Goal: Communication & Community: Participate in discussion

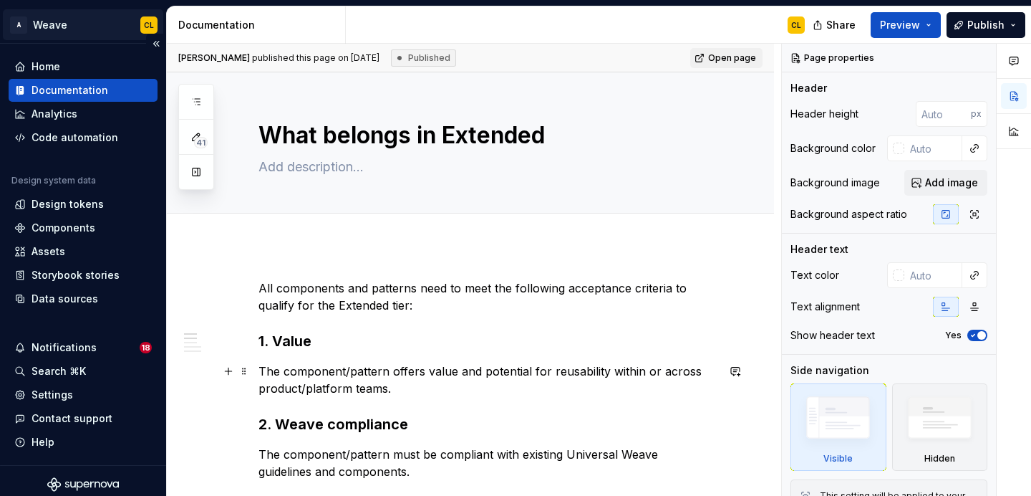
type textarea "*"
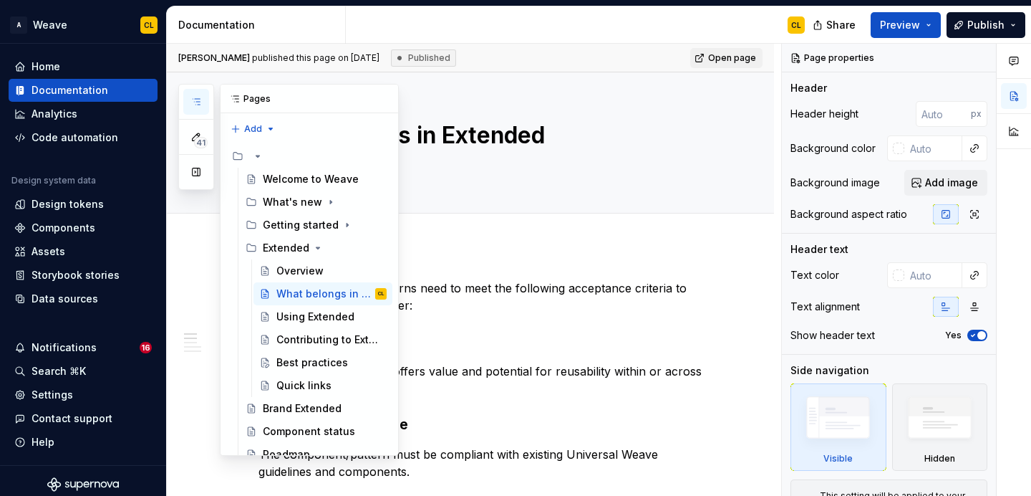
click at [200, 105] on icon "button" at bounding box center [195, 101] width 11 height 11
click at [193, 181] on button "button" at bounding box center [196, 172] width 26 height 26
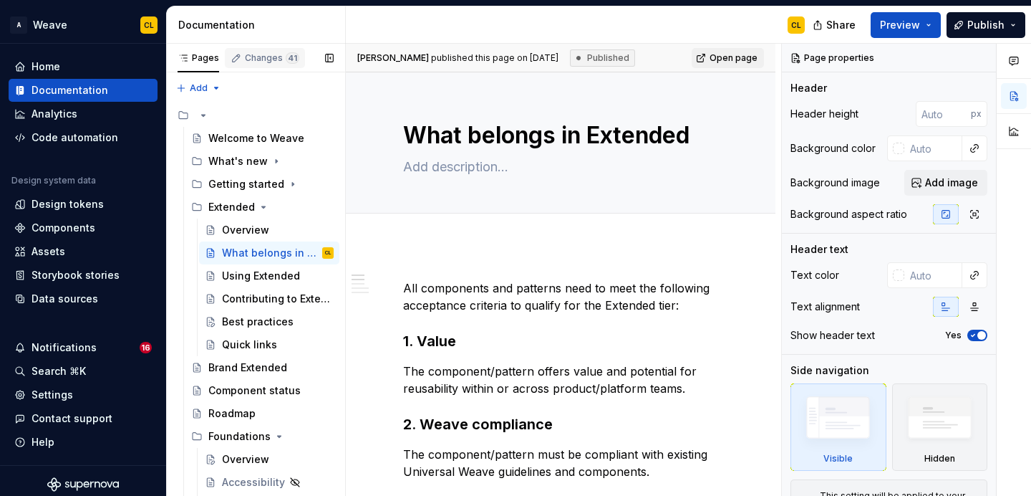
click at [261, 54] on div "Changes 41" at bounding box center [272, 57] width 54 height 11
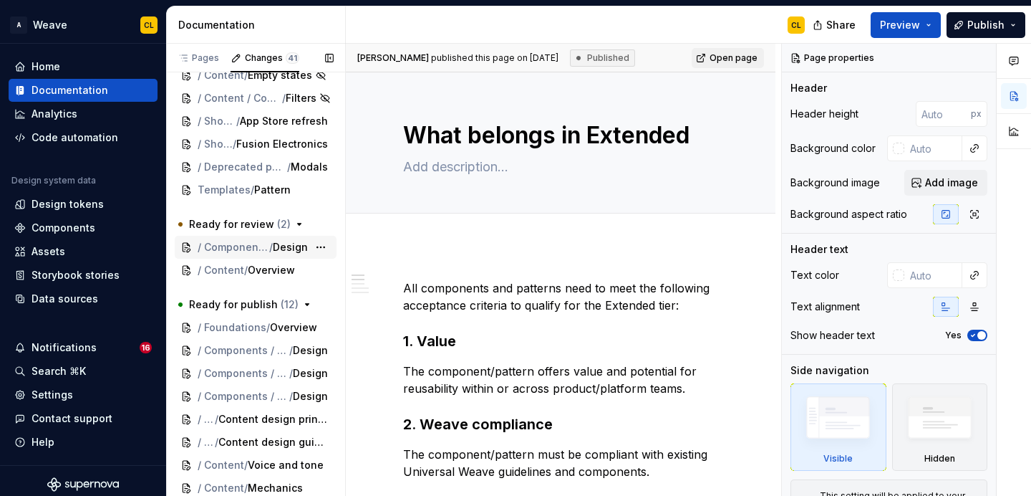
scroll to position [524, 0]
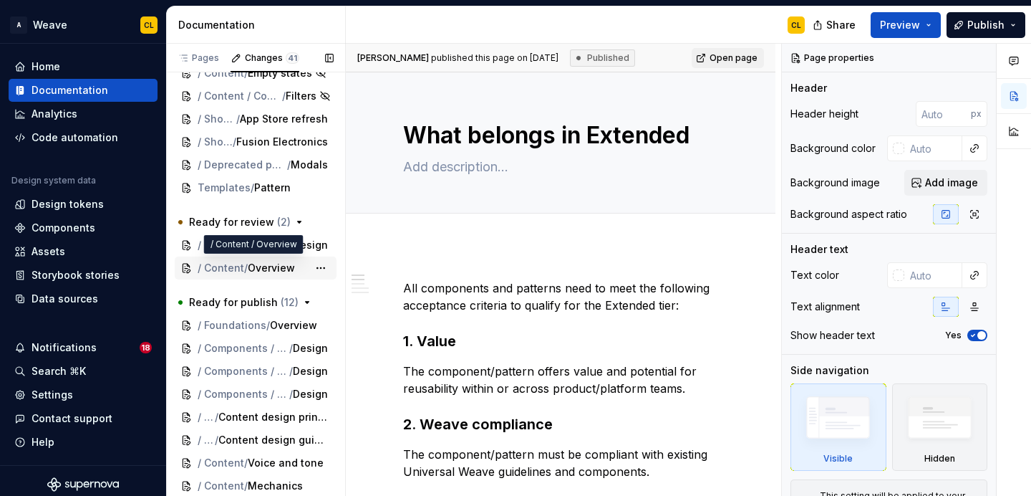
click at [236, 267] on span "/ Content" at bounding box center [221, 268] width 47 height 14
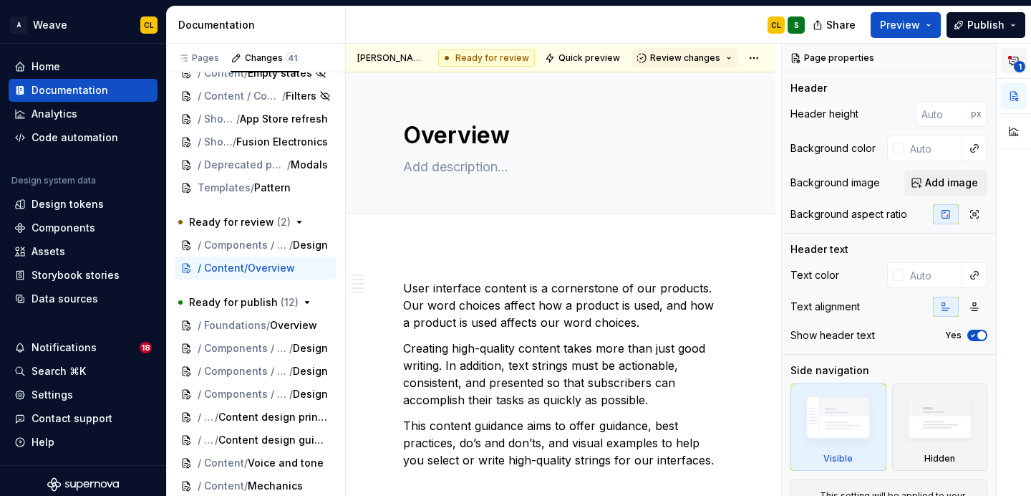
click at [1012, 61] on icon "button" at bounding box center [1014, 61] width 9 height 8
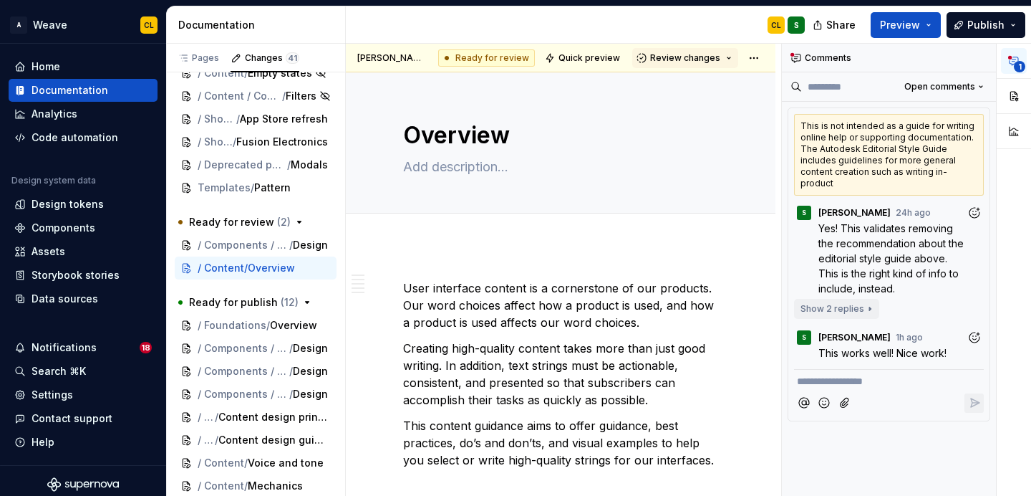
click at [836, 303] on span "Show 2 replies" at bounding box center [833, 308] width 64 height 11
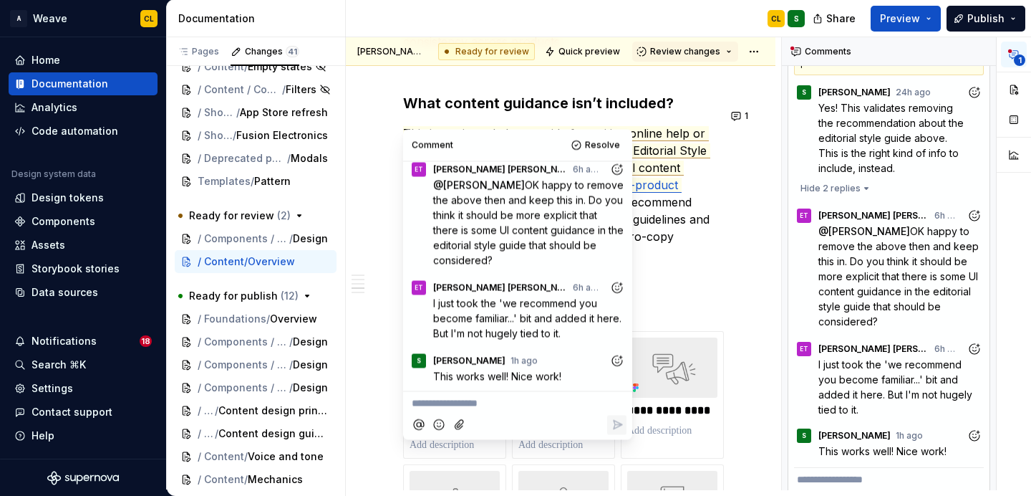
scroll to position [121, 0]
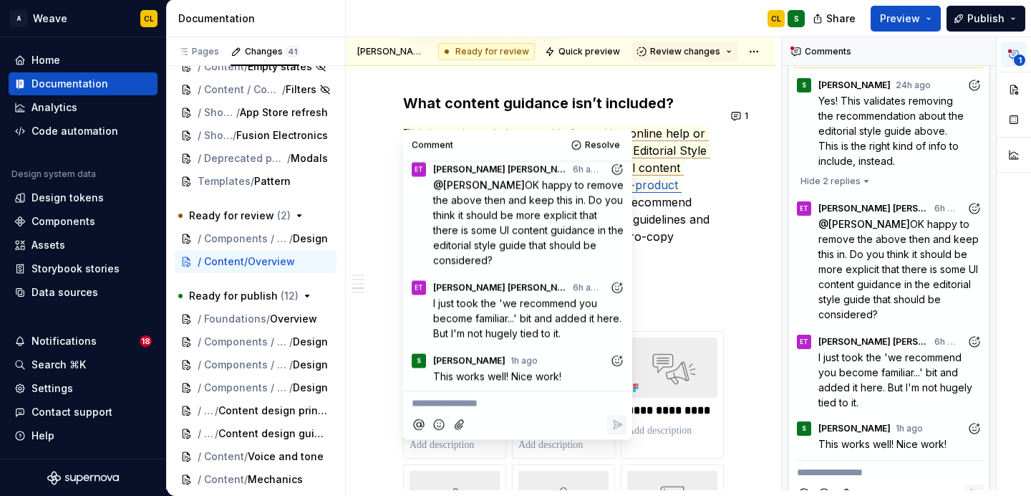
click at [731, 172] on div "User interface content is a cornerstone of our products. Our word choices affec…" at bounding box center [561, 83] width 430 height 1935
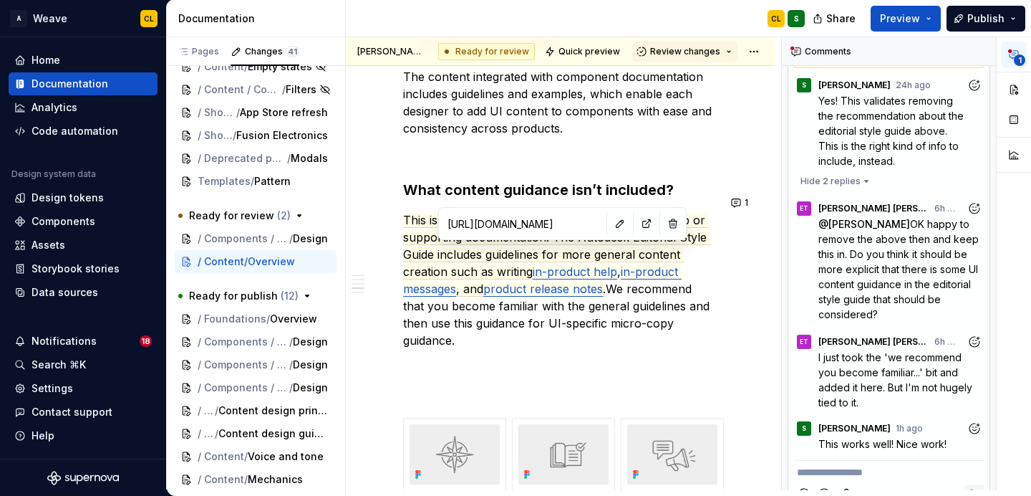
scroll to position [1037, 0]
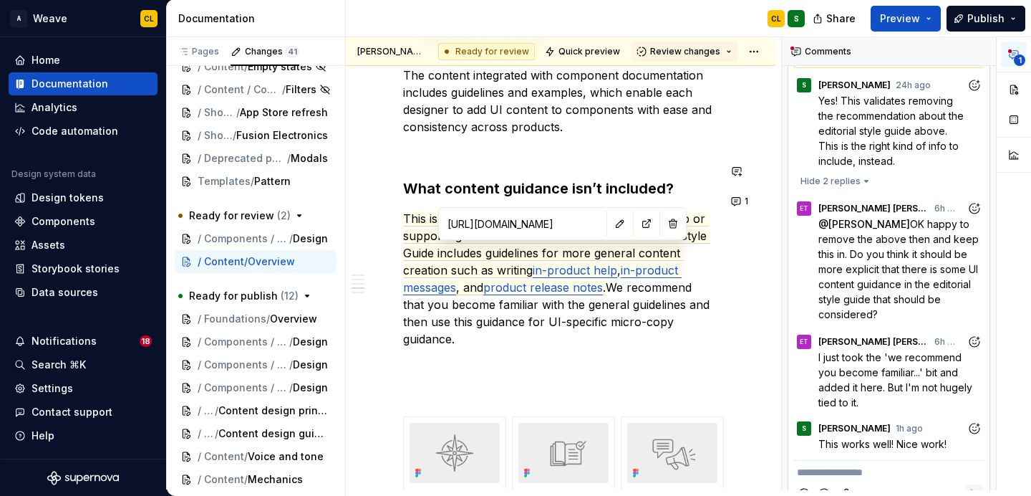
click at [679, 153] on div "User interface content is a cornerstone of our products. Our word choices affec…" at bounding box center [560, 103] width 315 height 1735
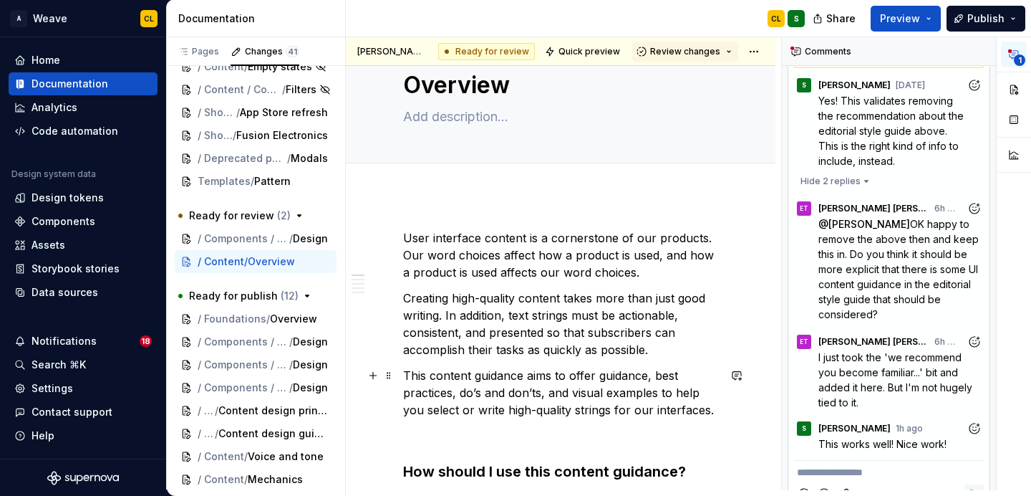
scroll to position [0, 0]
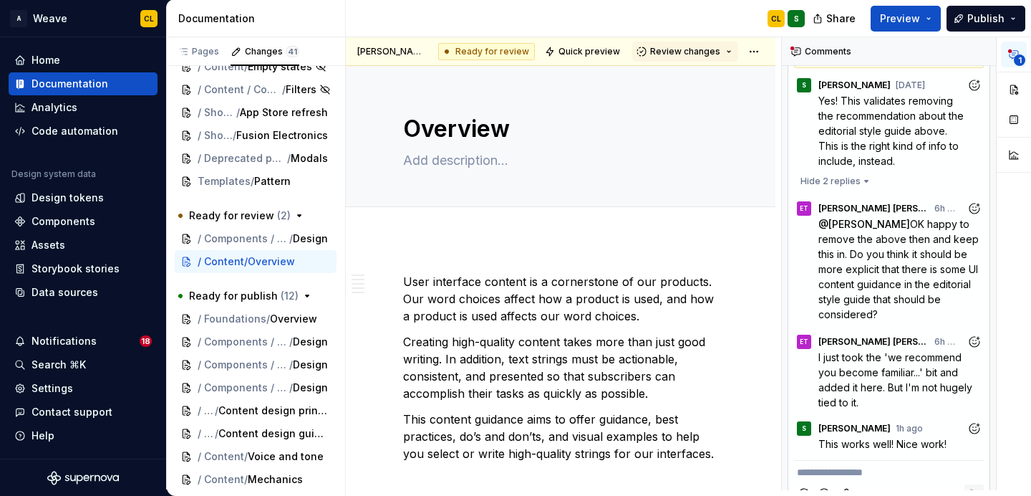
click at [612, 61] on div "Emma Thompson Murdock requested a review. Ready for review Quick preview Review…" at bounding box center [561, 51] width 430 height 29
click at [607, 53] on span "Quick preview" at bounding box center [590, 51] width 62 height 11
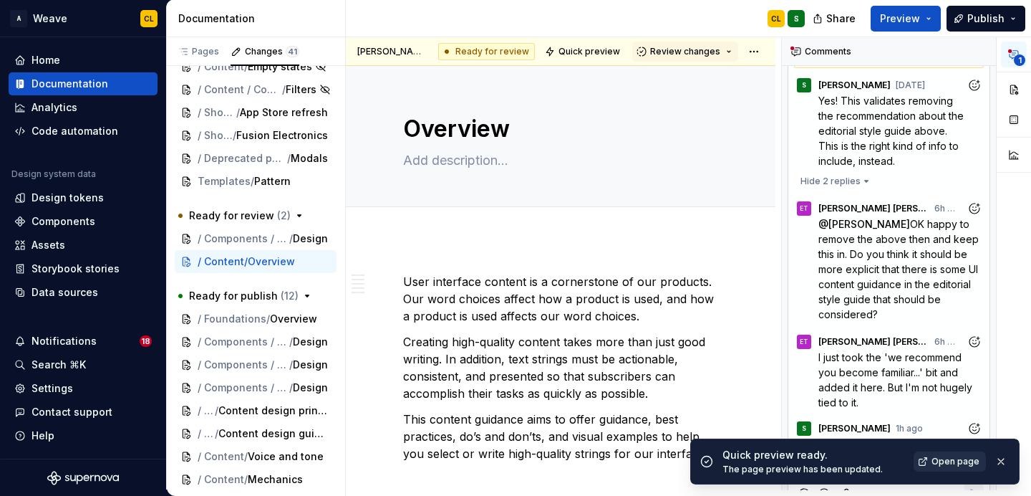
click at [947, 463] on span "Open page" at bounding box center [956, 460] width 48 height 11
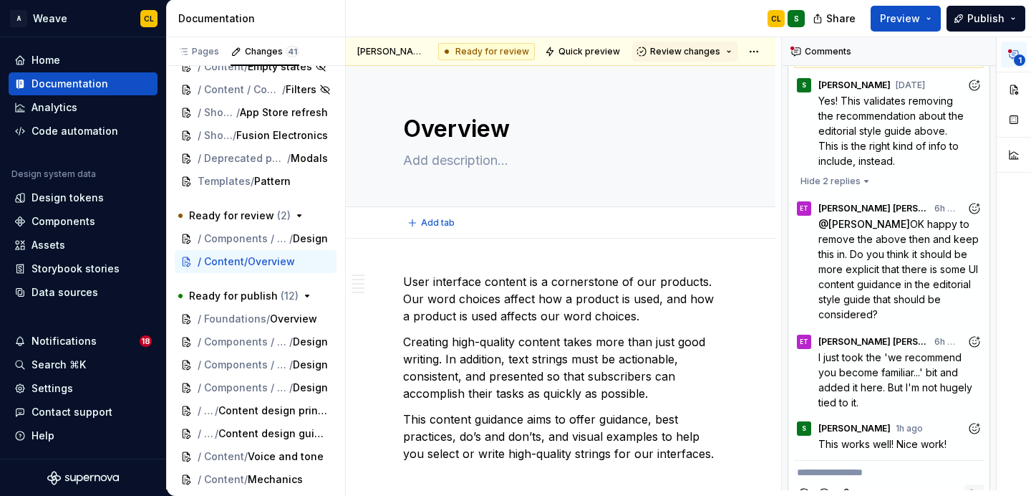
type textarea "*"
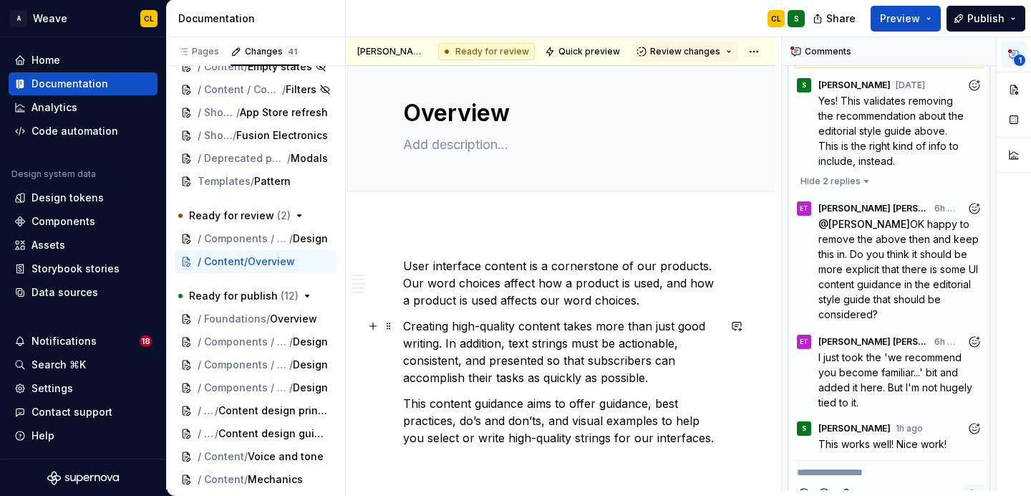
scroll to position [16, 0]
click at [473, 421] on p "This content guidance aims to offer guidance, best practices, do’s and don’ts, …" at bounding box center [560, 420] width 315 height 52
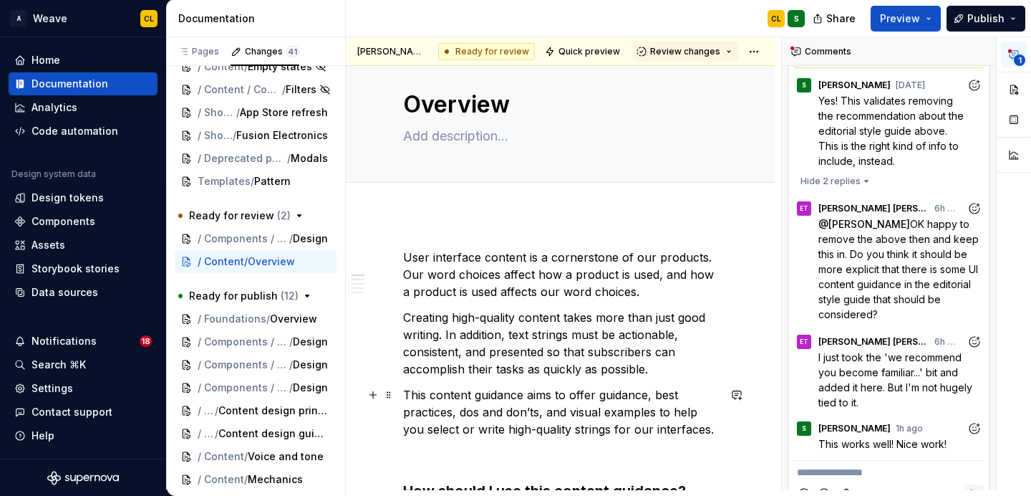
click at [716, 431] on p "This content guidance aims to offer guidance, best practices, dos and don’ts, a…" at bounding box center [560, 412] width 315 height 52
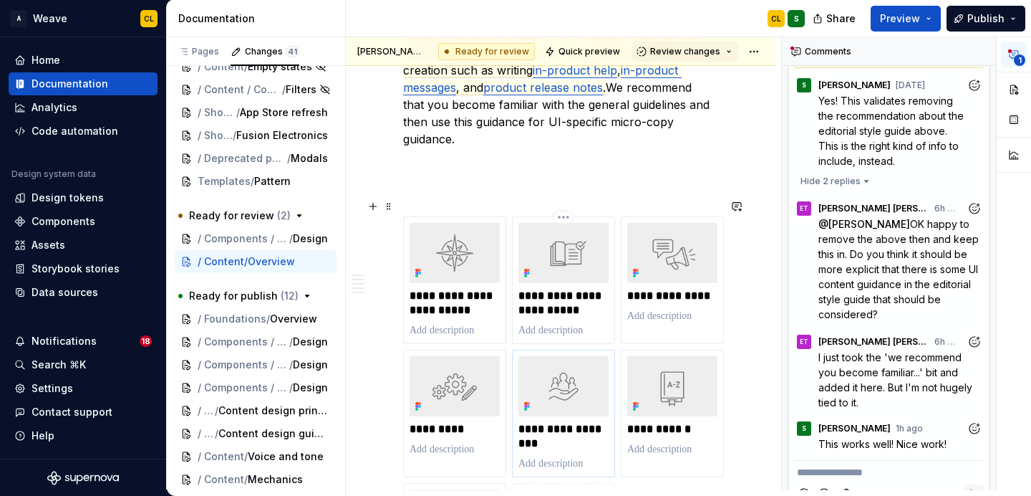
scroll to position [1249, 0]
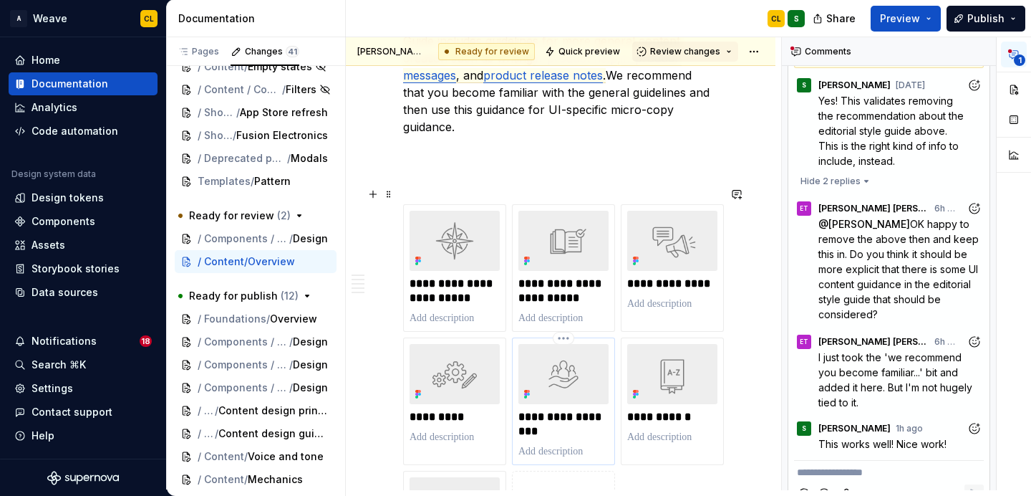
click at [560, 357] on img at bounding box center [564, 374] width 90 height 60
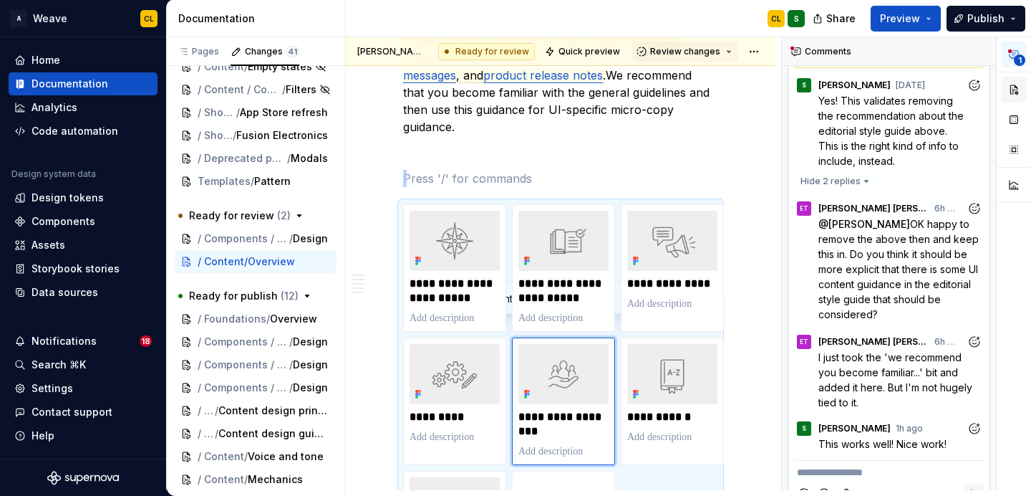
click at [1004, 88] on button "button" at bounding box center [1014, 90] width 26 height 26
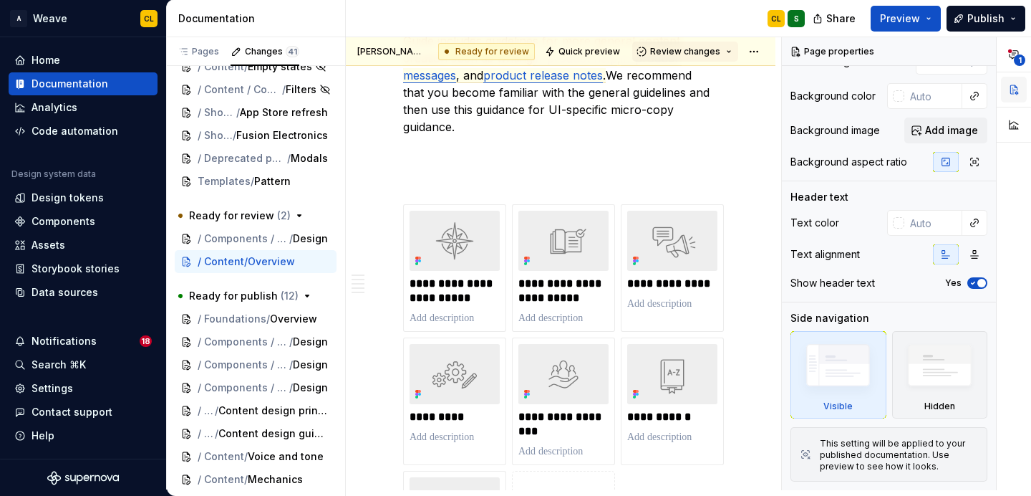
scroll to position [0, 0]
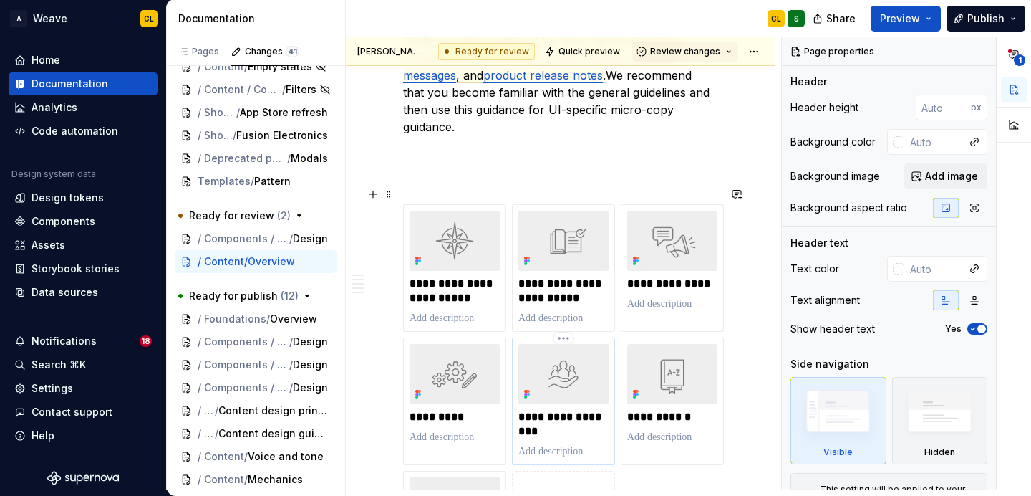
click at [566, 374] on img at bounding box center [564, 374] width 90 height 60
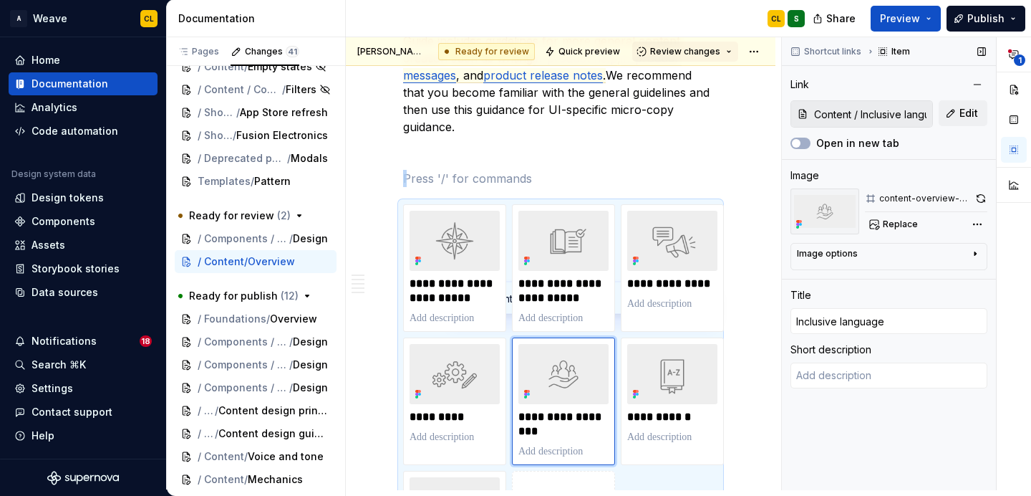
click at [888, 115] on input "Content / Inclusive language" at bounding box center [871, 114] width 124 height 26
click at [481, 378] on img at bounding box center [455, 374] width 90 height 60
type textarea "*"
type input "Content / Mechanics"
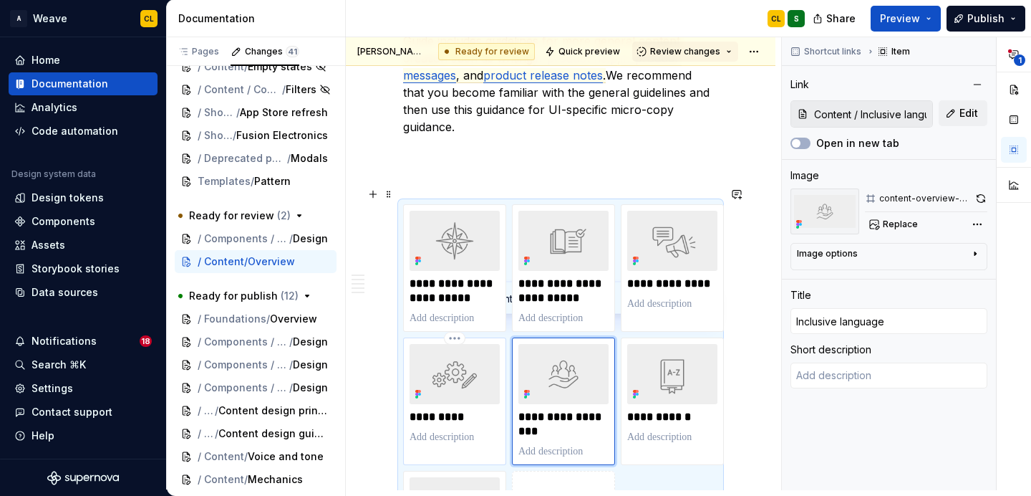
type input "Mechanics"
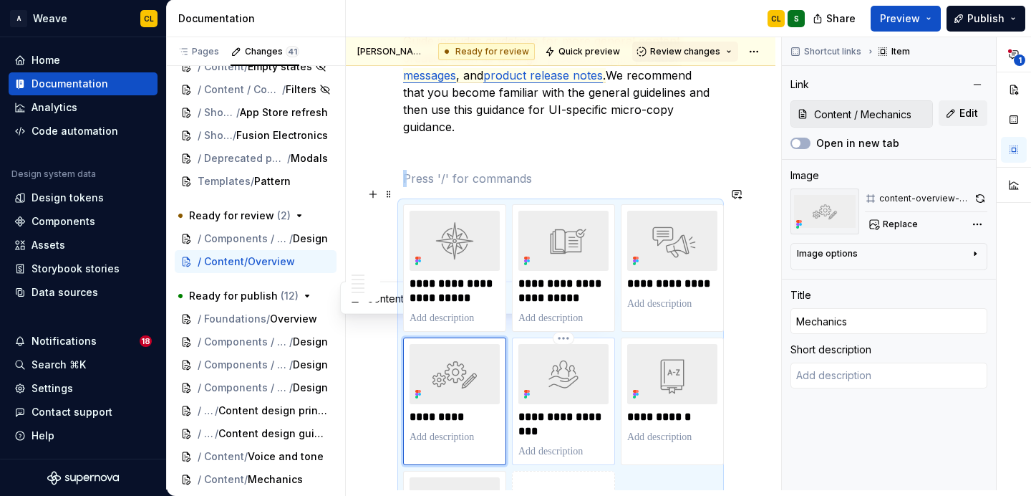
click at [571, 377] on img at bounding box center [564, 374] width 90 height 60
type textarea "*"
type input "Content / Inclusive language"
type input "Inclusive language"
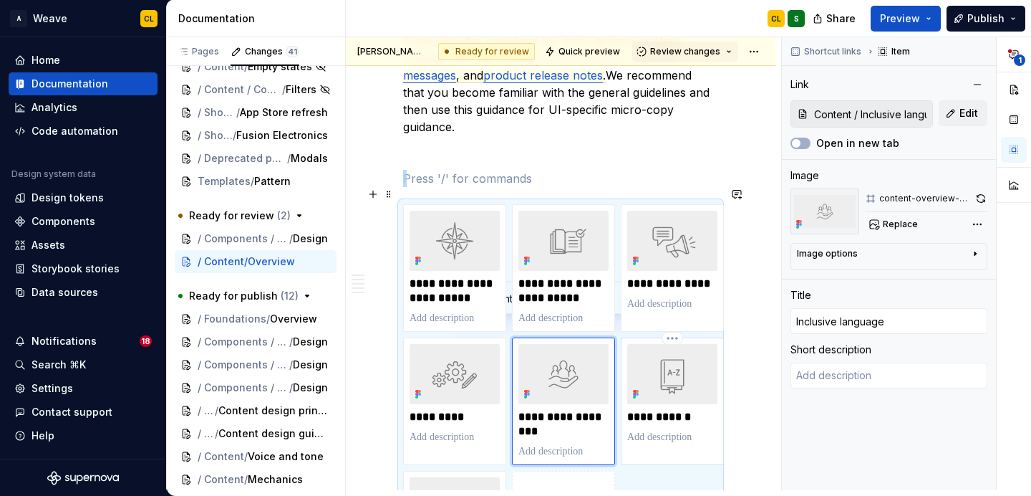
click at [662, 379] on img at bounding box center [672, 374] width 90 height 60
type textarea "*"
type input "Content / Terminology"
type input "Terminology"
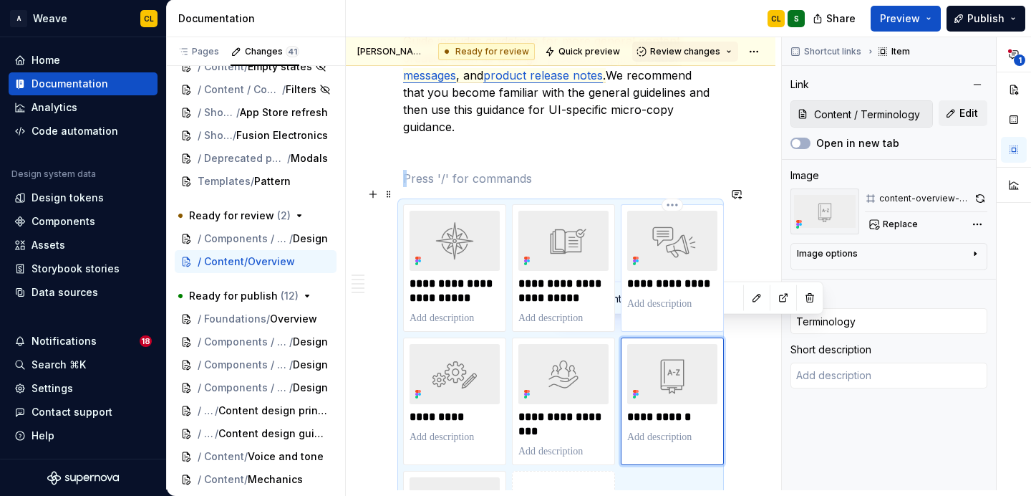
click at [662, 238] on img at bounding box center [672, 241] width 90 height 60
type textarea "*"
type input "Content / Voice and tone"
type input "Voice and tone"
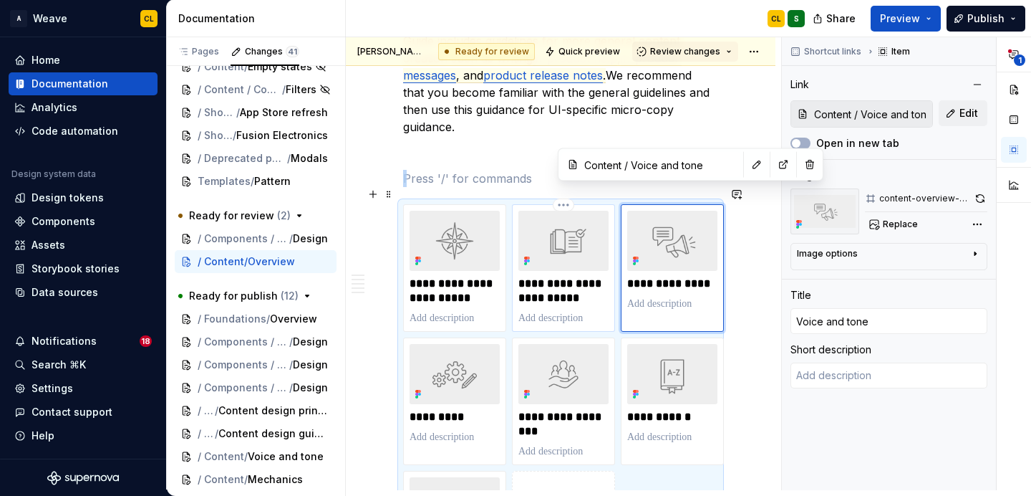
click at [574, 251] on img at bounding box center [564, 241] width 90 height 60
type textarea "*"
type input "Content / Content design guidelines"
type input "Content design guidelines"
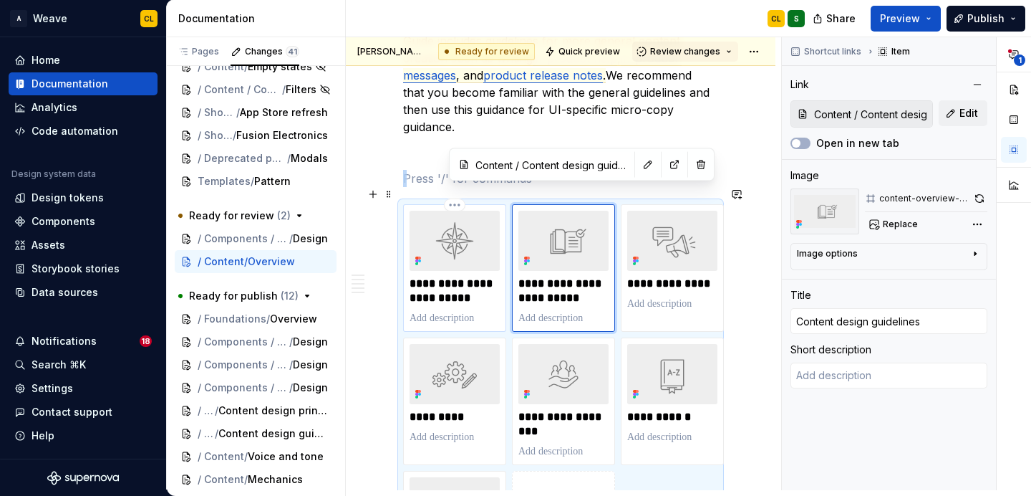
click at [441, 276] on p "**********" at bounding box center [455, 290] width 90 height 29
type textarea "*"
type input "Content / Content design principles"
type input "Content design principles"
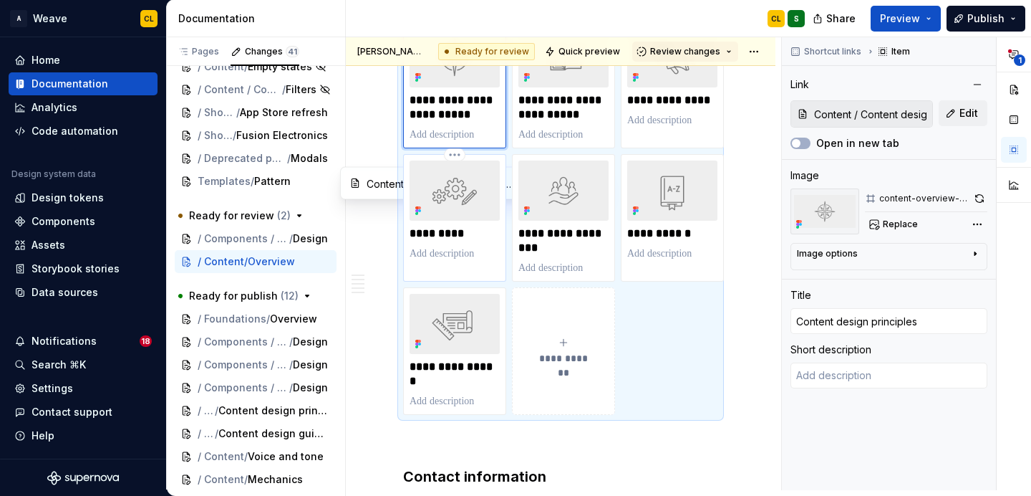
scroll to position [1458, 0]
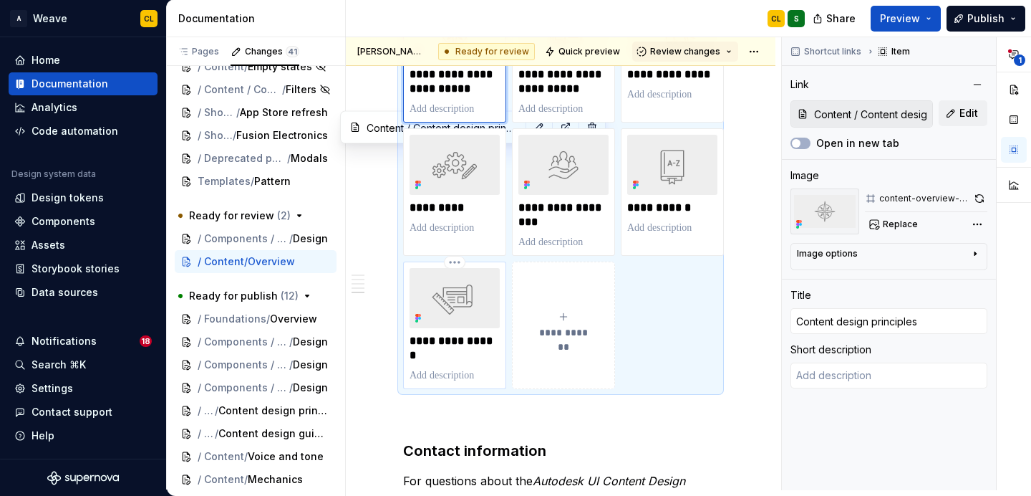
click at [468, 302] on img at bounding box center [455, 298] width 90 height 60
type textarea "*"
type input "Content patterns"
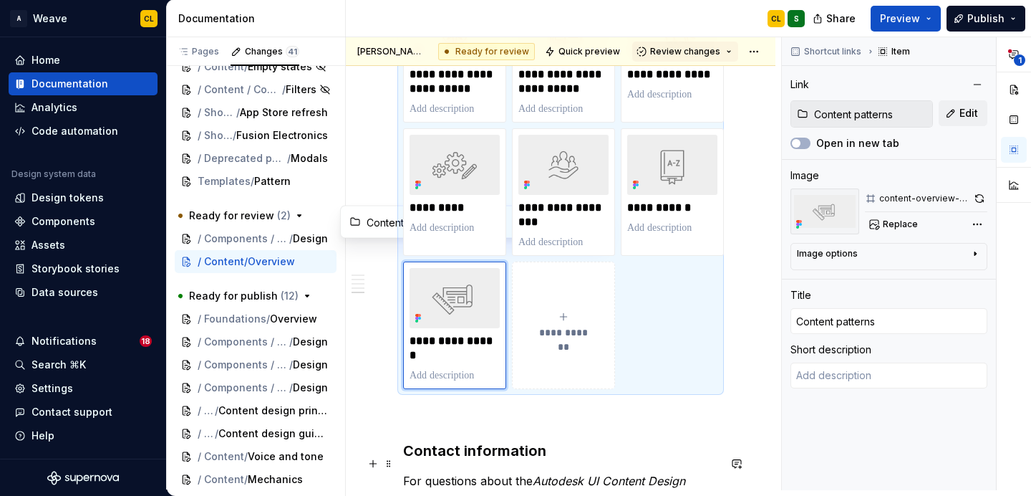
click at [689, 473] on em "Autodesk UI Content Design Style Guide" at bounding box center [546, 489] width 286 height 32
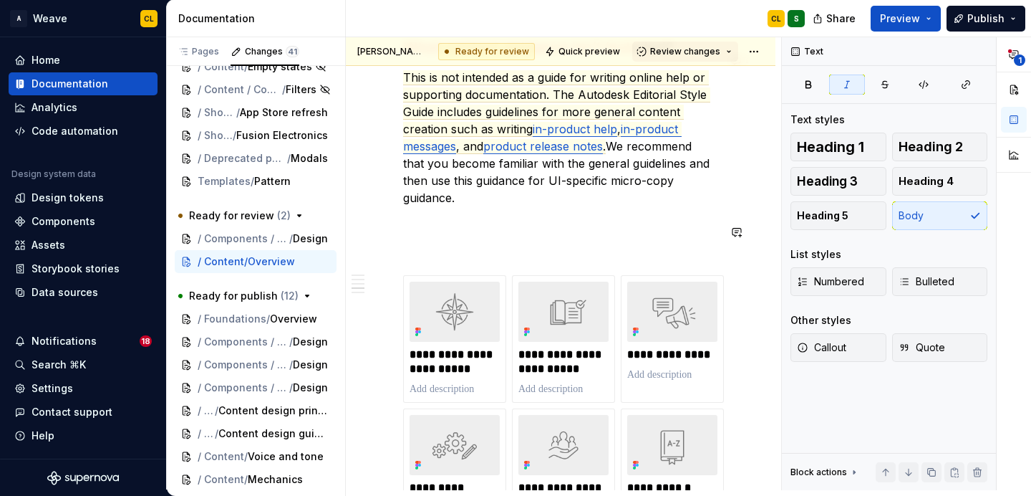
scroll to position [1180, 0]
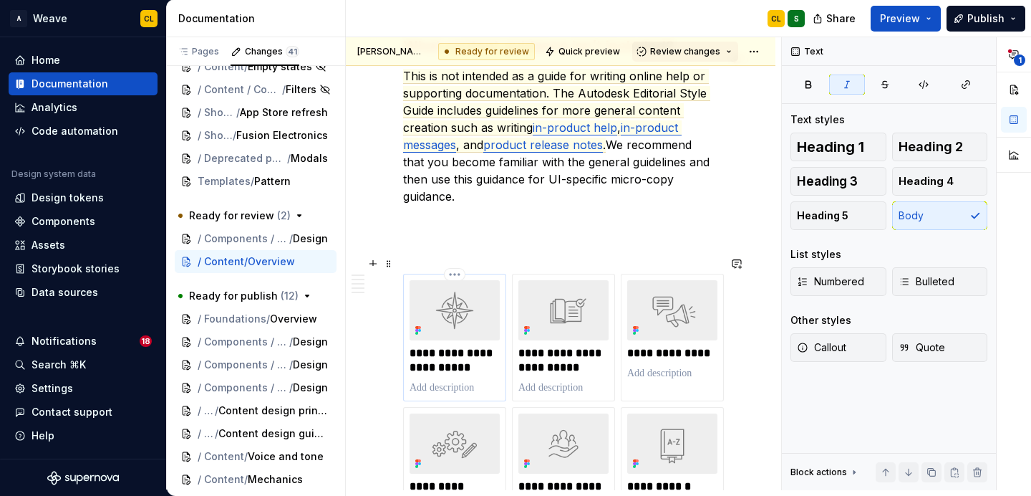
click at [465, 289] on img at bounding box center [455, 310] width 90 height 60
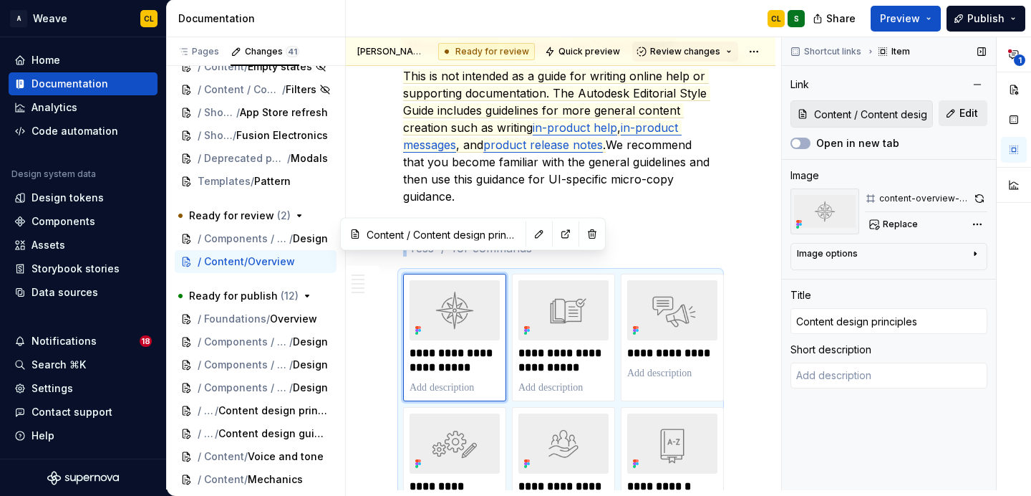
click at [976, 112] on span "Edit" at bounding box center [969, 113] width 19 height 14
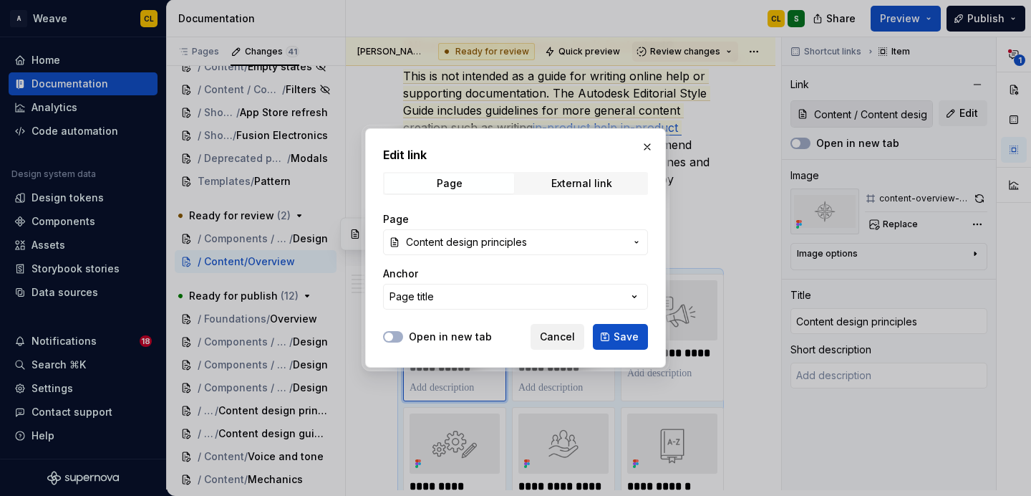
click at [549, 332] on span "Cancel" at bounding box center [557, 336] width 35 height 14
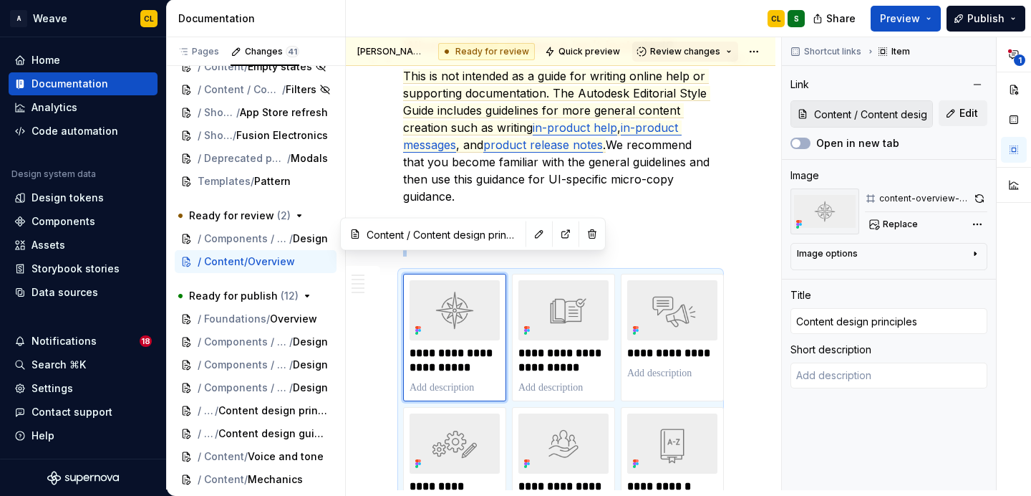
click at [655, 166] on p "This is not intended as a guide for writing online help or supporting documenta…" at bounding box center [560, 136] width 315 height 138
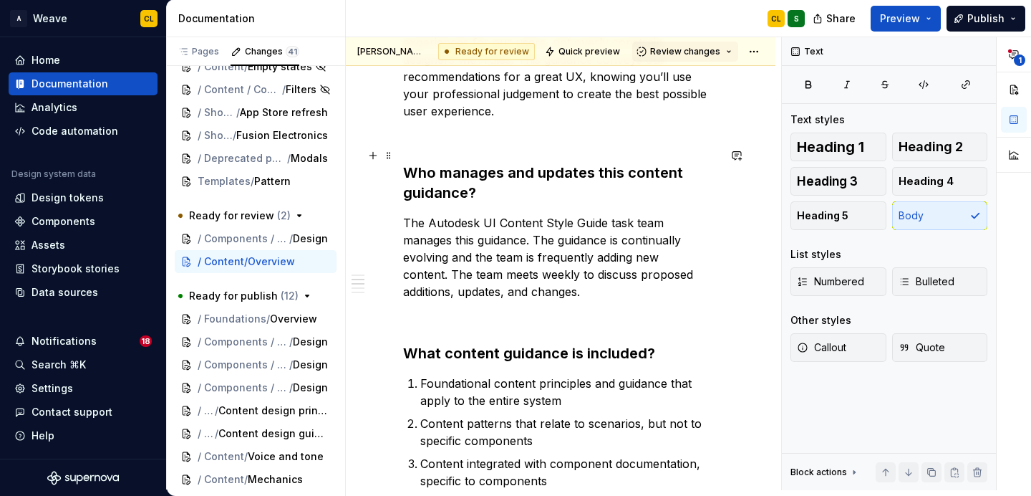
scroll to position [541, 0]
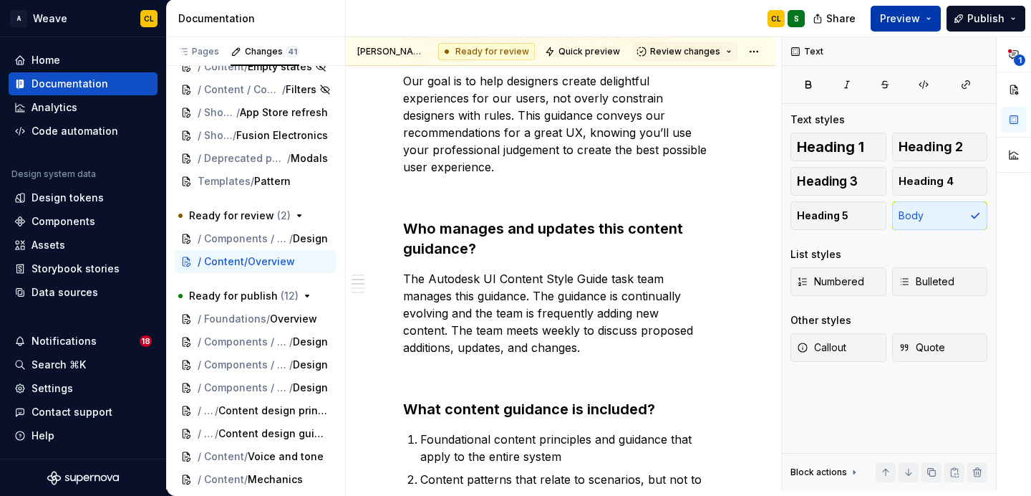
click at [906, 21] on span "Preview" at bounding box center [900, 18] width 40 height 14
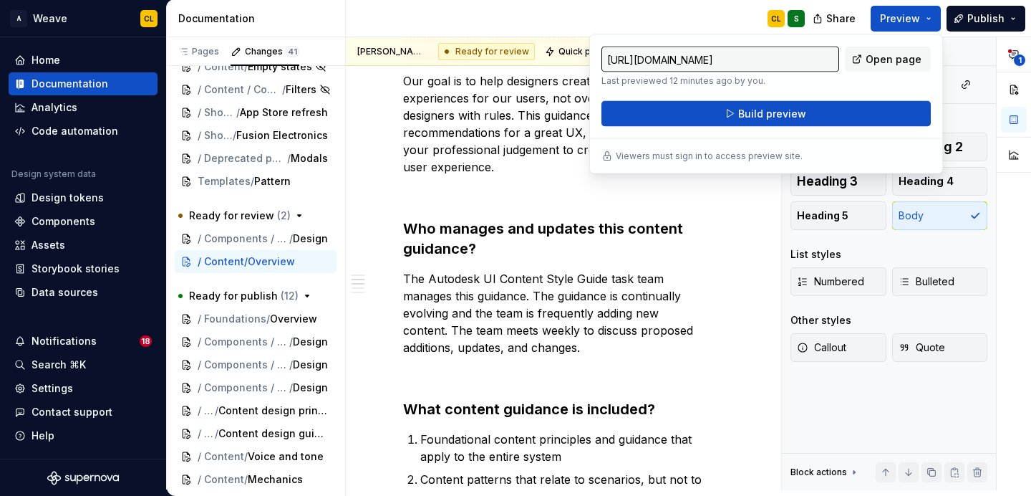
click at [718, 21] on div "CL S" at bounding box center [581, 18] width 471 height 37
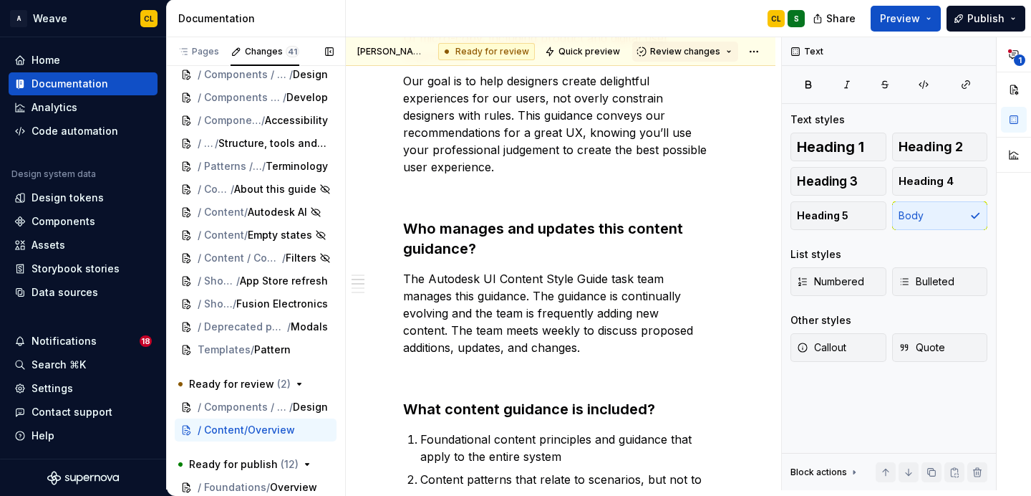
scroll to position [0, 0]
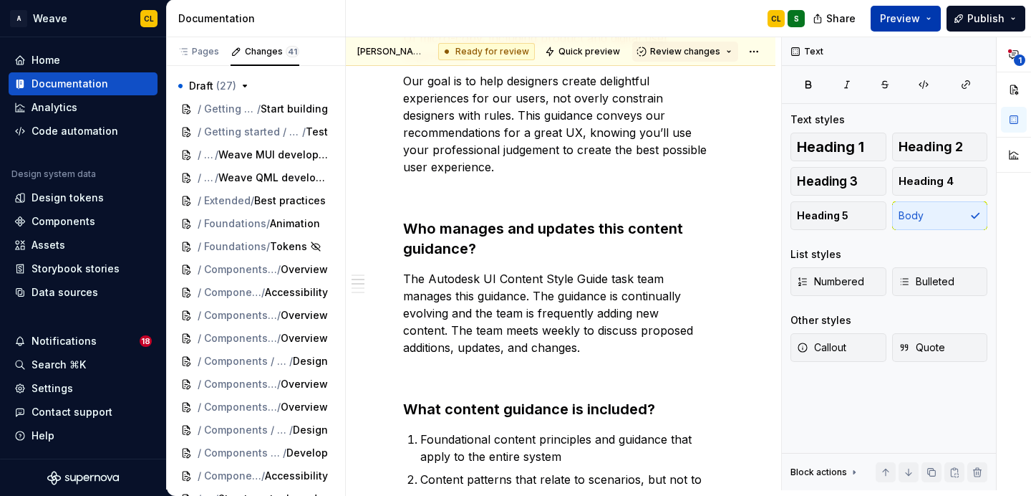
click at [930, 17] on button "Preview" at bounding box center [906, 19] width 70 height 26
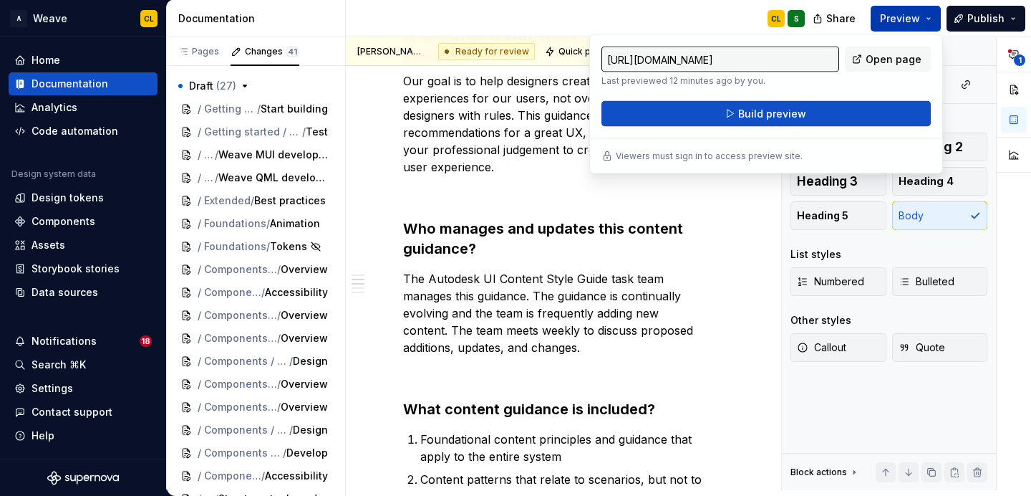
click at [930, 17] on button "Preview" at bounding box center [906, 19] width 70 height 26
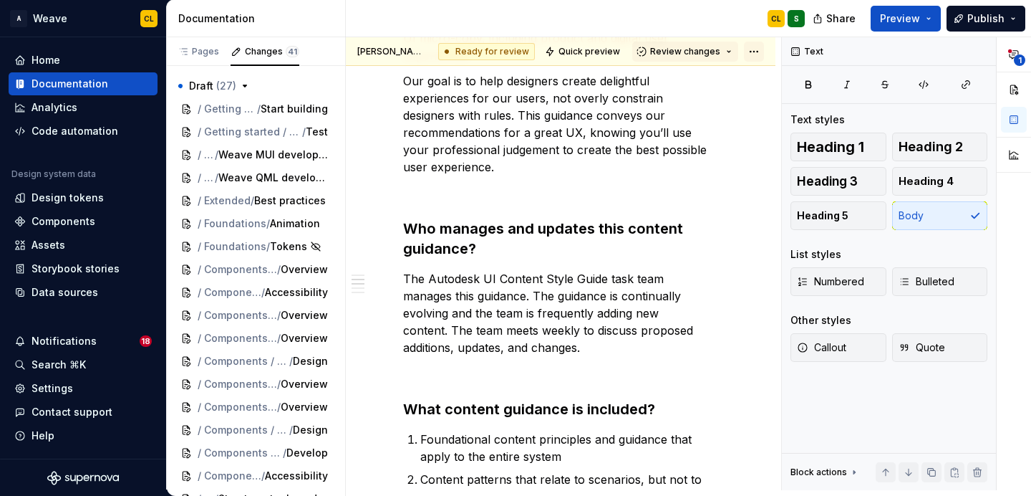
click at [762, 50] on html "A Weave CL Home Documentation Analytics Code automation Design system data Desi…" at bounding box center [515, 248] width 1031 height 496
click at [684, 130] on html "A Weave CL Home Documentation Analytics Code automation Design system data Desi…" at bounding box center [515, 248] width 1031 height 496
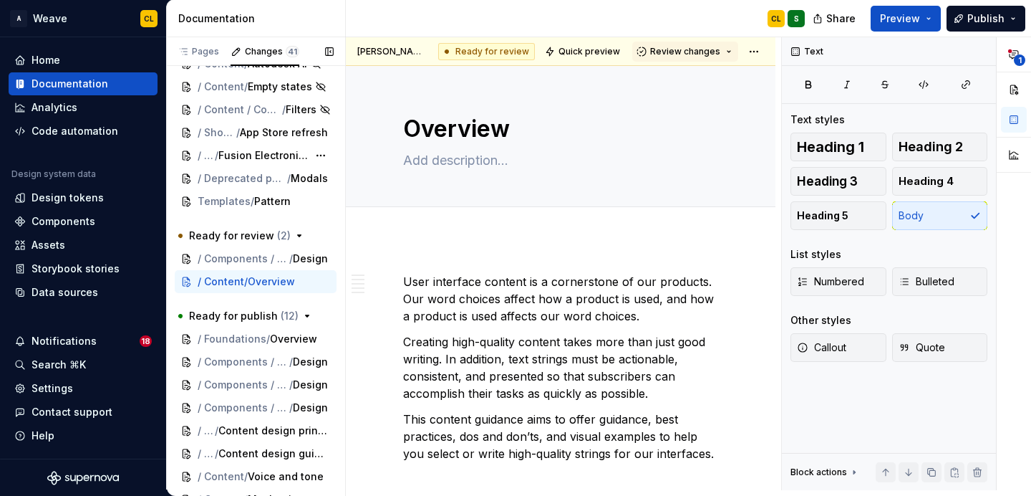
scroll to position [619, 0]
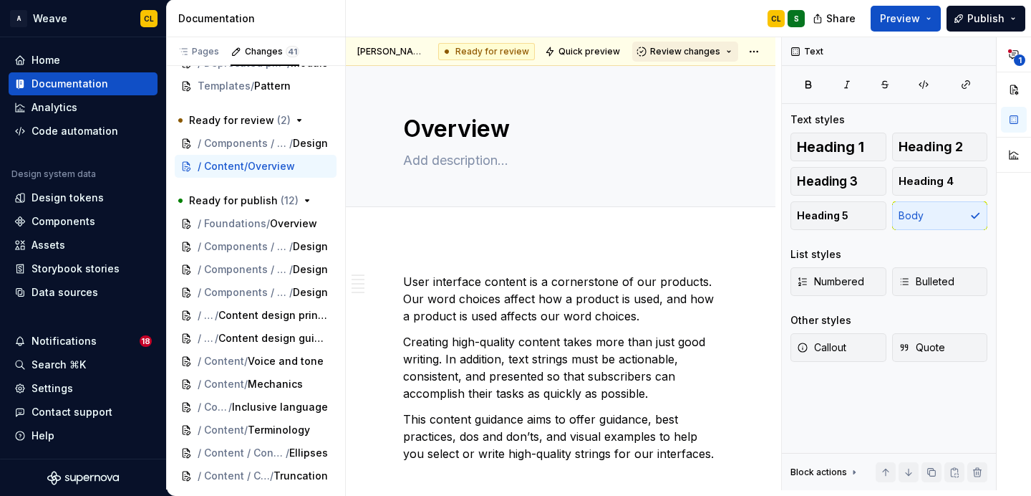
click at [733, 52] on button "Review changes" at bounding box center [685, 52] width 106 height 20
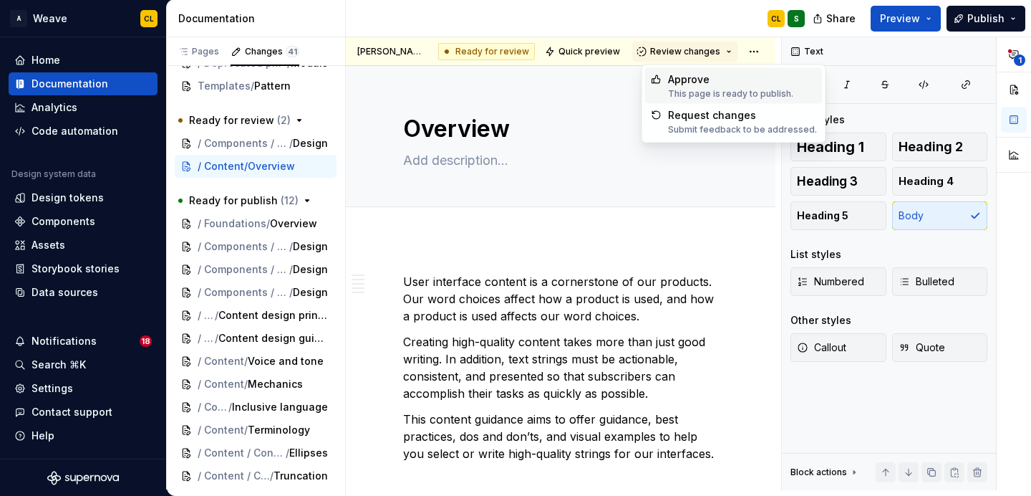
click at [719, 80] on div "Approve" at bounding box center [730, 79] width 125 height 14
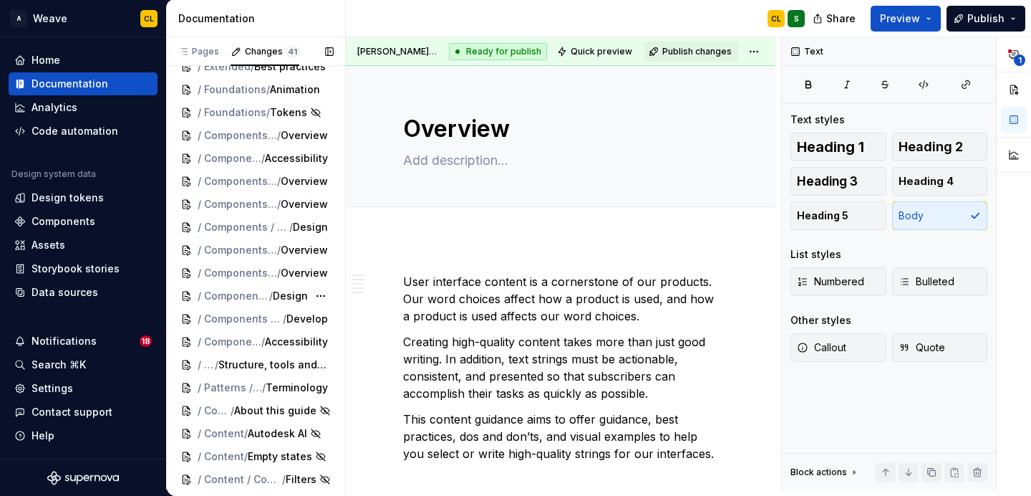
scroll to position [0, 0]
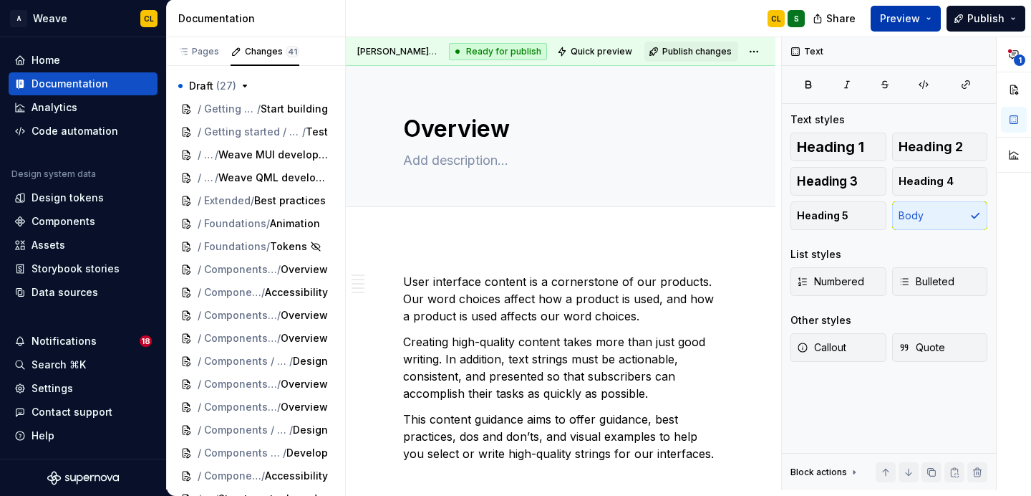
click at [900, 21] on span "Preview" at bounding box center [900, 18] width 40 height 14
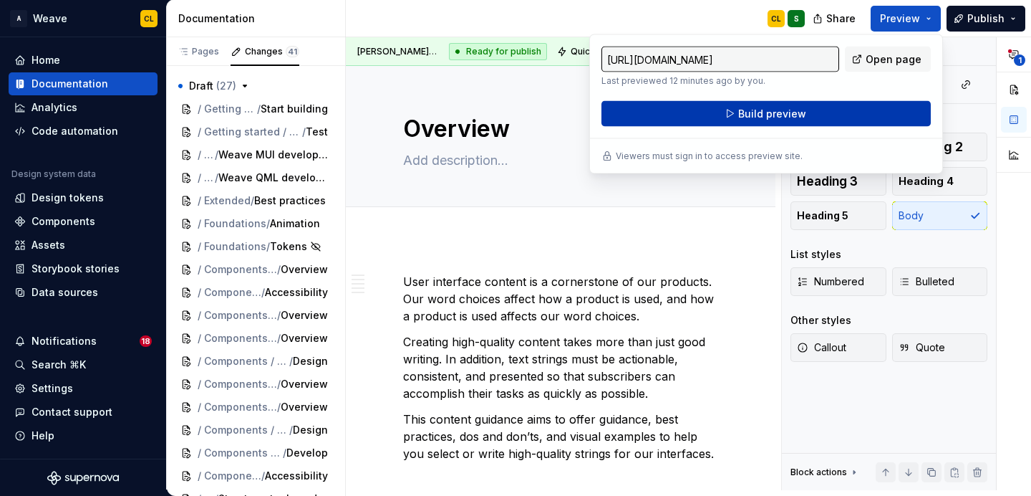
click at [768, 113] on span "Build preview" at bounding box center [772, 114] width 68 height 14
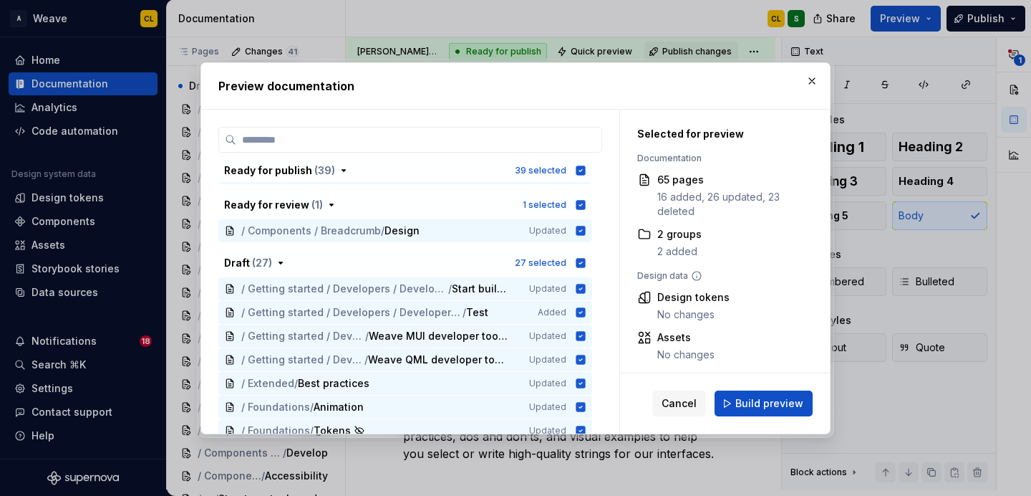
scroll to position [905, 0]
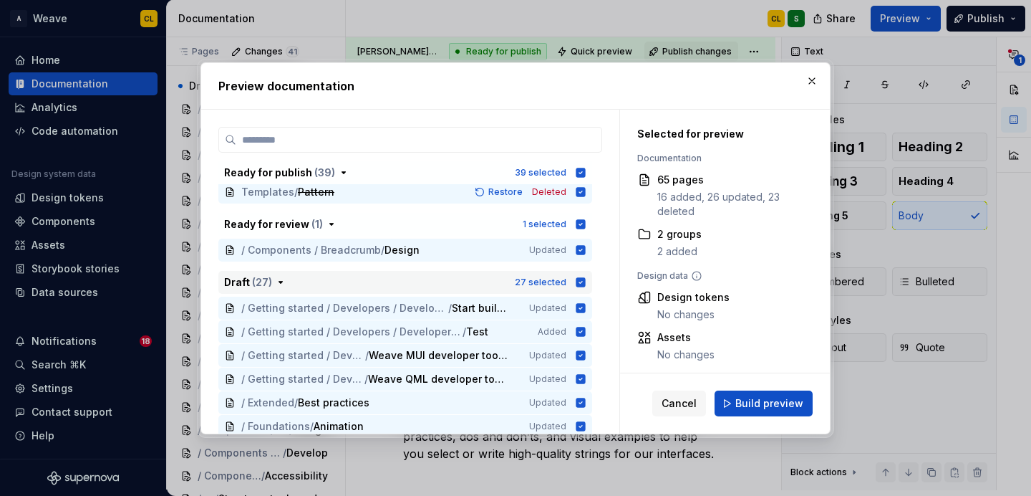
click at [587, 281] on icon "button" at bounding box center [580, 281] width 11 height 11
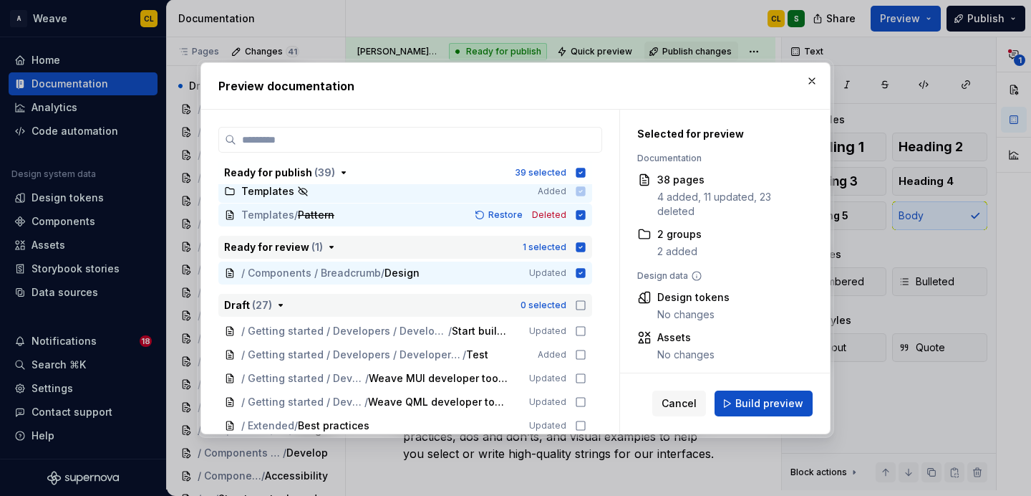
scroll to position [881, 0]
click at [585, 246] on icon "button" at bounding box center [581, 247] width 9 height 9
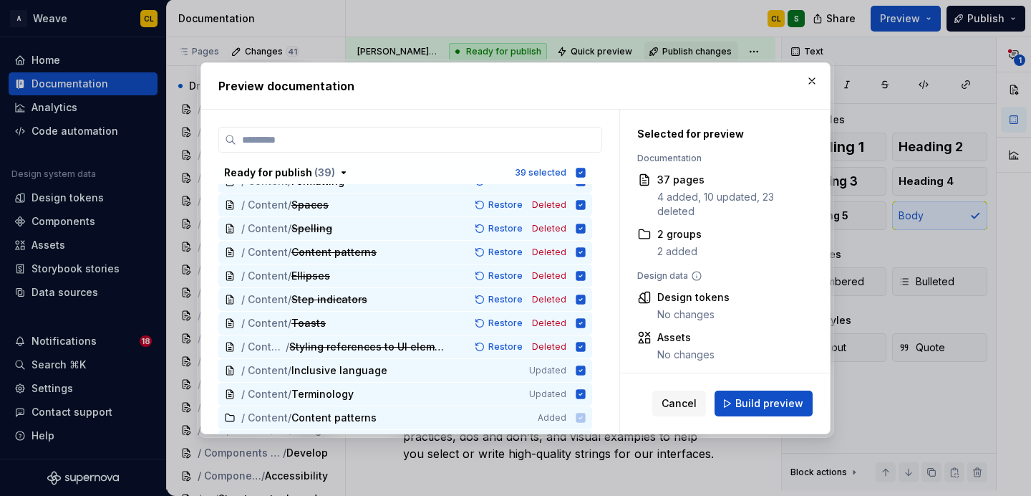
scroll to position [561, 0]
click at [779, 401] on span "Build preview" at bounding box center [769, 403] width 68 height 14
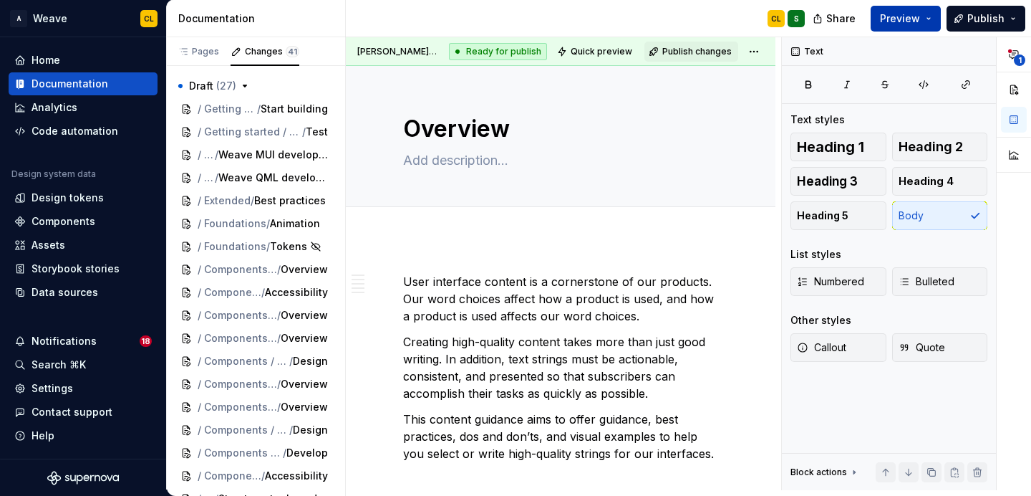
click at [933, 19] on button "Preview" at bounding box center [906, 19] width 70 height 26
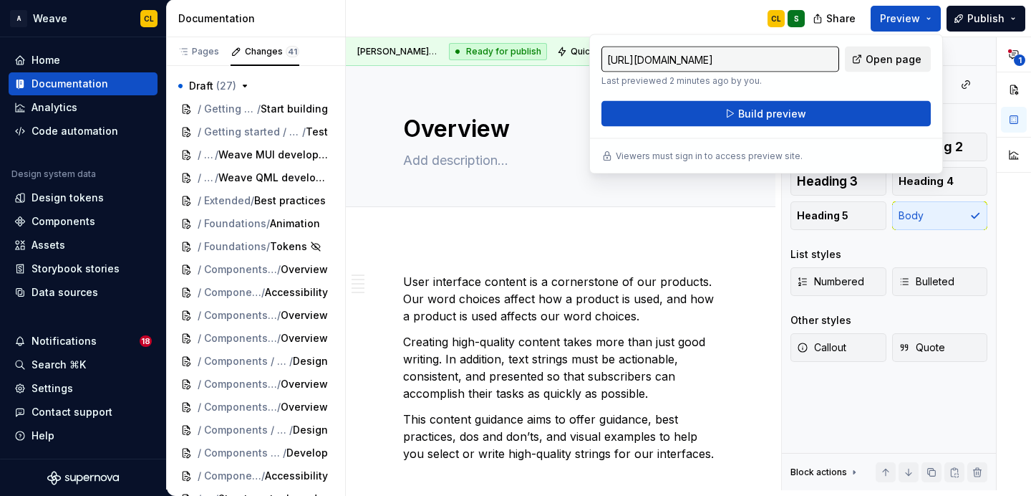
click at [879, 58] on span "Open page" at bounding box center [894, 59] width 56 height 14
click at [688, 287] on p "User interface content is a cornerstone of our products. Our word choices affec…" at bounding box center [560, 299] width 315 height 52
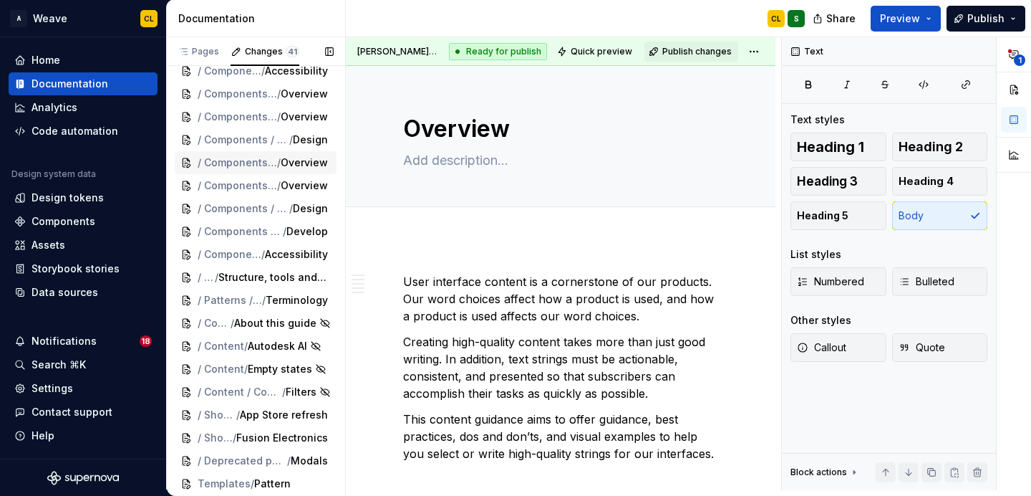
scroll to position [619, 0]
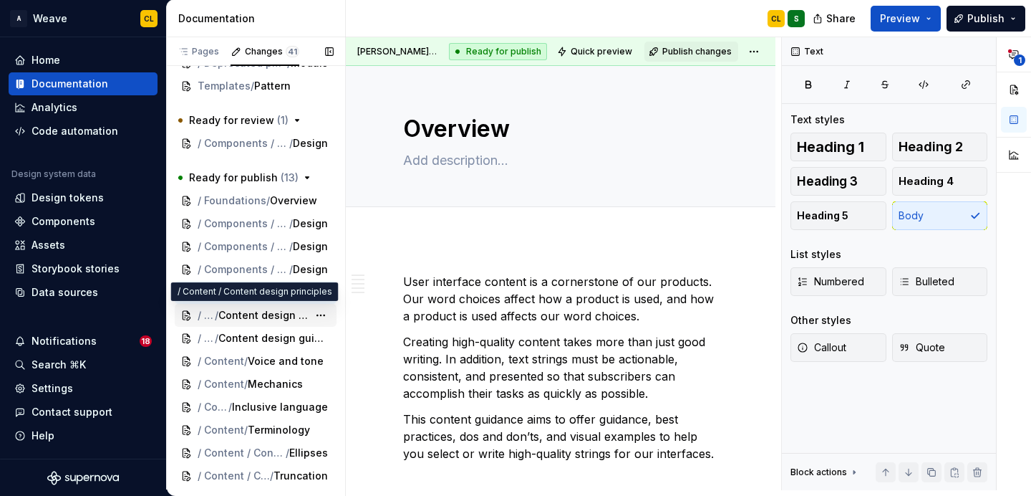
click at [286, 314] on span "Content design principles" at bounding box center [263, 315] width 90 height 14
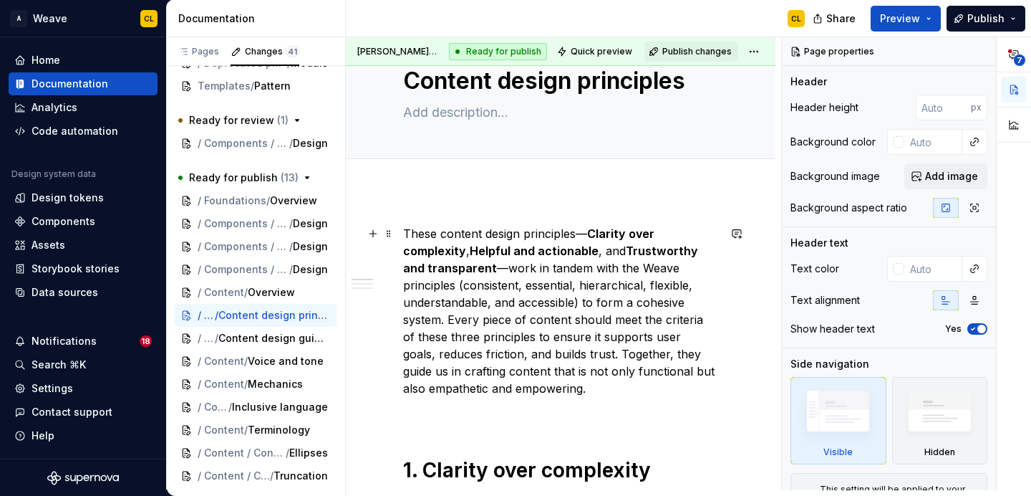
scroll to position [55, 0]
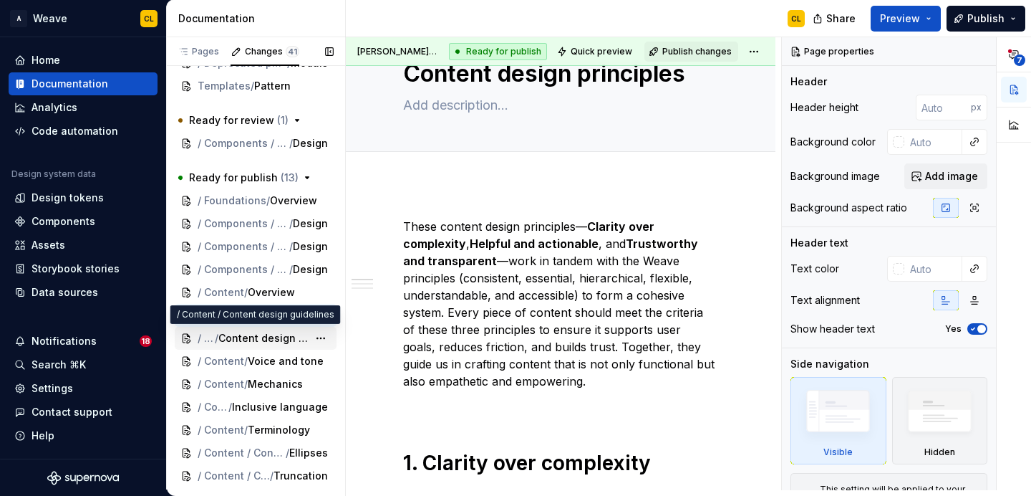
click at [261, 335] on span "Content design guidelines" at bounding box center [263, 338] width 90 height 14
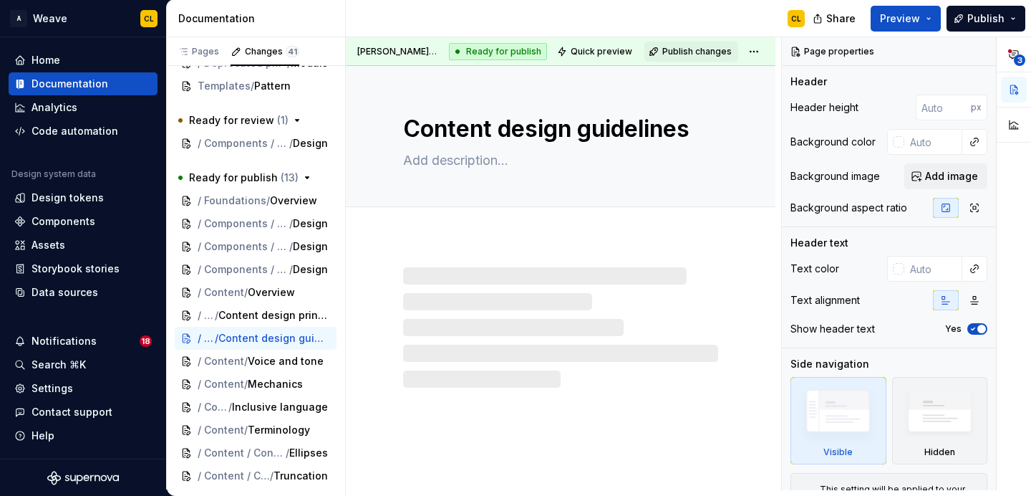
type textarea "*"
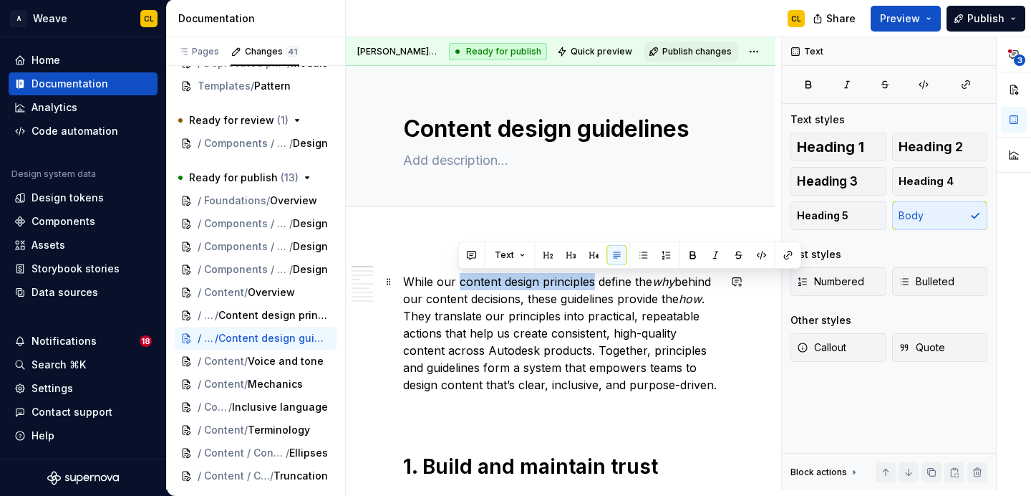
drag, startPoint x: 459, startPoint y: 282, endPoint x: 594, endPoint y: 277, distance: 135.4
click at [594, 277] on commenthighlight "While our content design principles define the why behind our content decisions…" at bounding box center [560, 332] width 314 height 117
click at [785, 256] on button "button" at bounding box center [788, 255] width 20 height 20
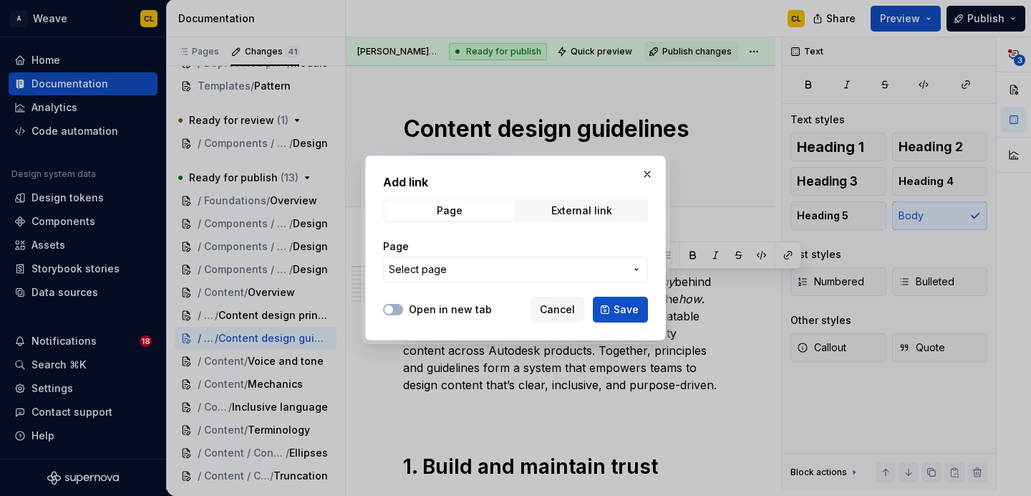
click at [490, 274] on span "Select page" at bounding box center [507, 269] width 236 height 14
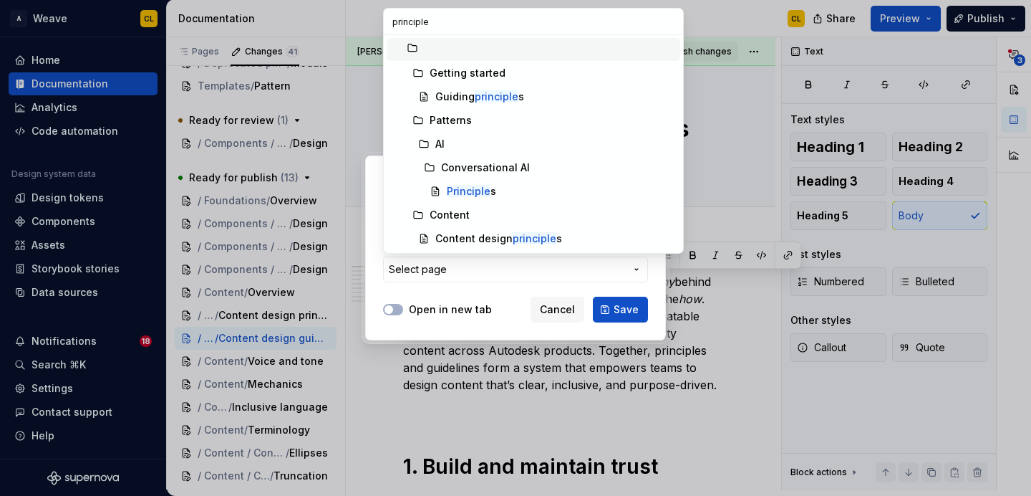
type input "principles"
click at [491, 241] on div "Content design principles" at bounding box center [498, 238] width 127 height 14
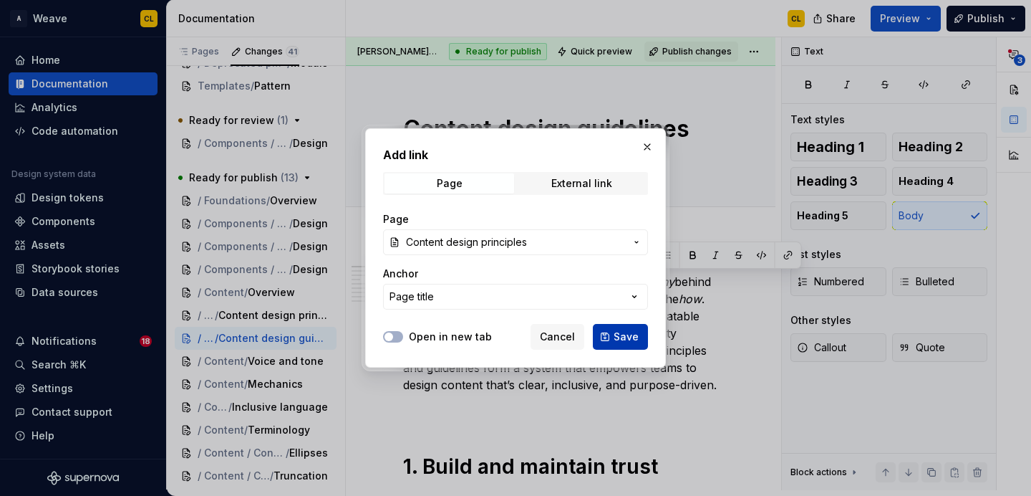
click at [623, 339] on span "Save" at bounding box center [626, 336] width 25 height 14
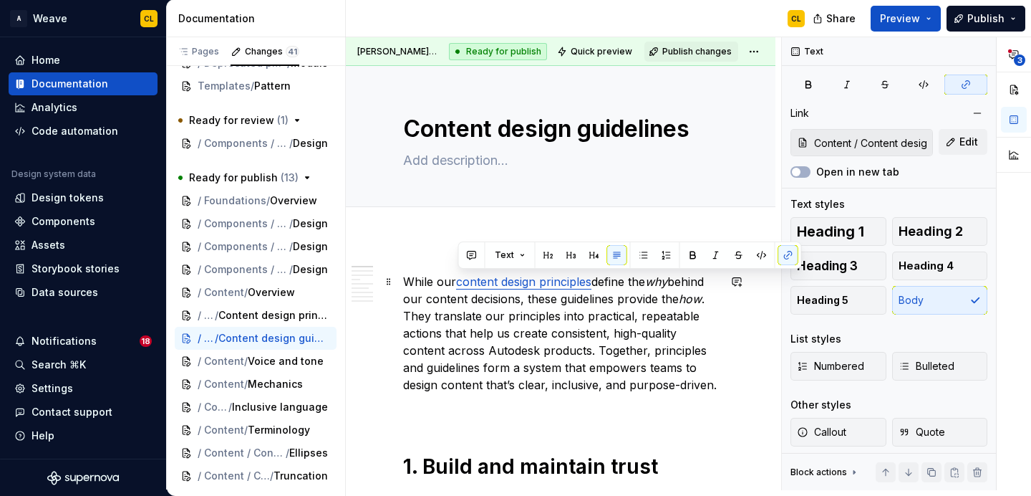
click at [580, 355] on commenthighlight "define the why behind our content decisions, these guidelines provide the how .…" at bounding box center [560, 332] width 314 height 117
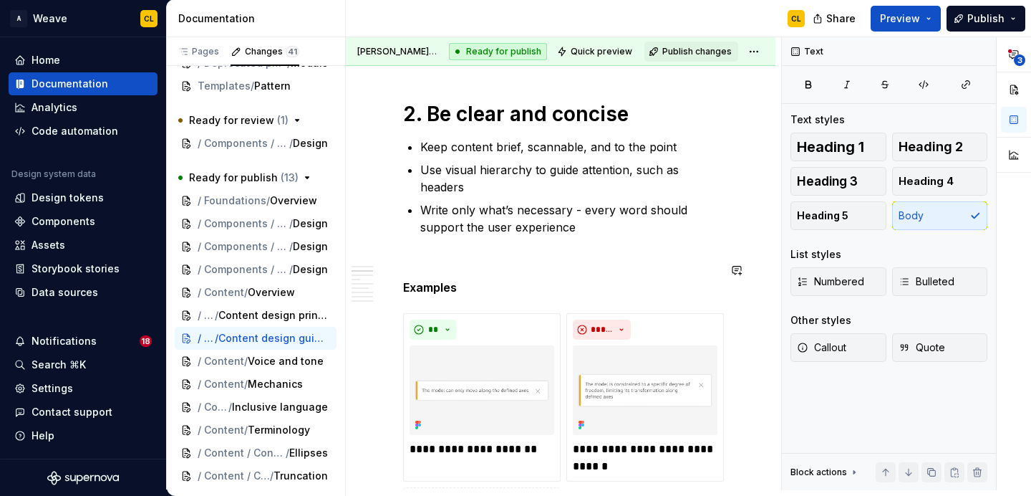
scroll to position [844, 0]
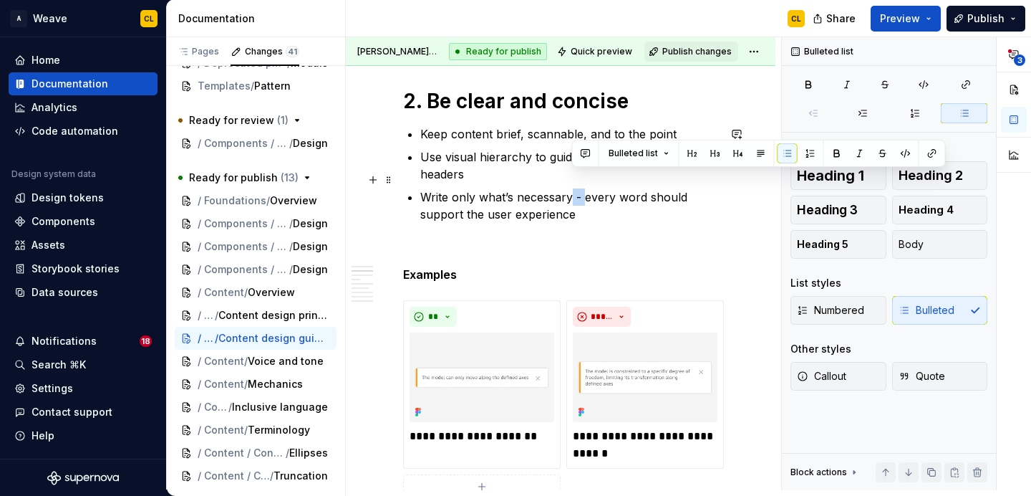
drag, startPoint x: 586, startPoint y: 179, endPoint x: 572, endPoint y: 179, distance: 13.6
click at [572, 188] on p "Write only what’s necessary - every word should support the user experience" at bounding box center [569, 205] width 298 height 34
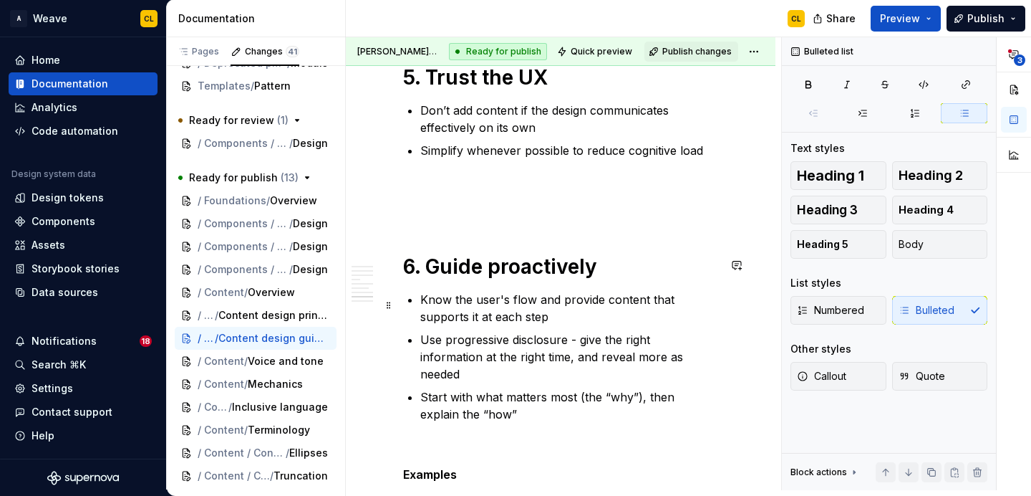
scroll to position [3092, 0]
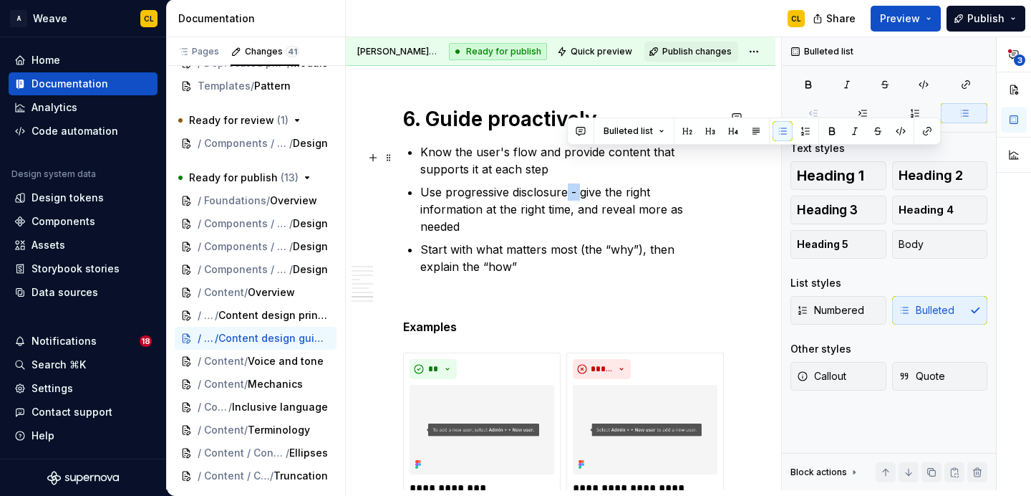
drag, startPoint x: 566, startPoint y: 160, endPoint x: 579, endPoint y: 160, distance: 12.2
click at [579, 183] on p "Use progressive disclosure - give the right information at the right time, and …" at bounding box center [569, 209] width 298 height 52
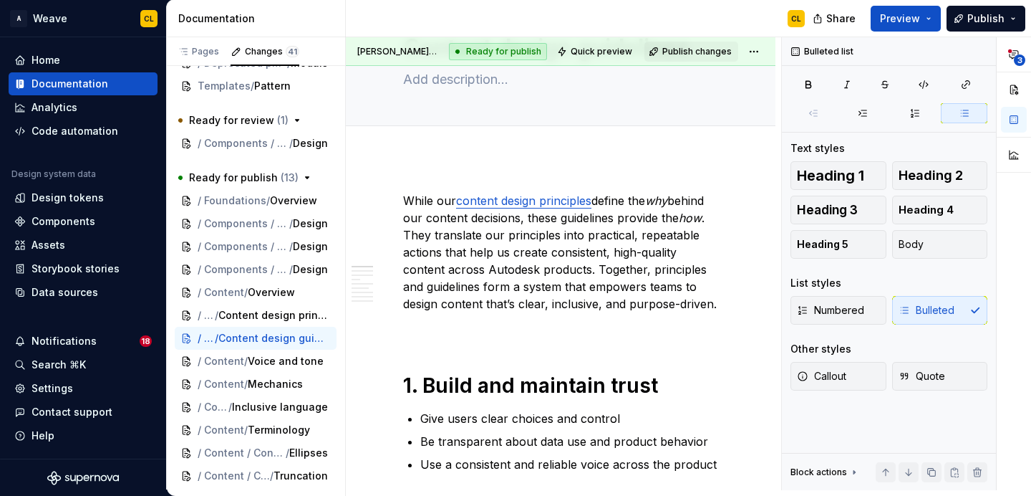
scroll to position [0, 0]
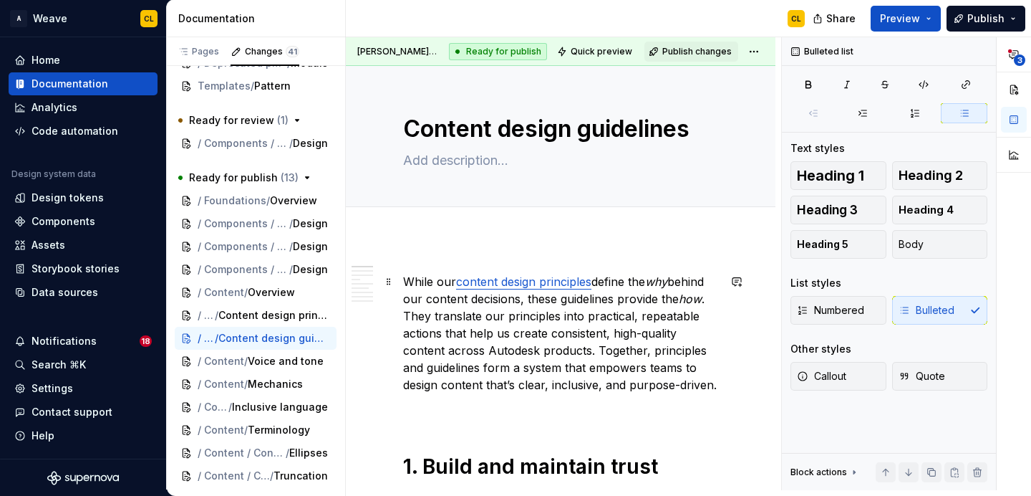
click at [555, 279] on commenthighlight "content design principles" at bounding box center [523, 281] width 135 height 14
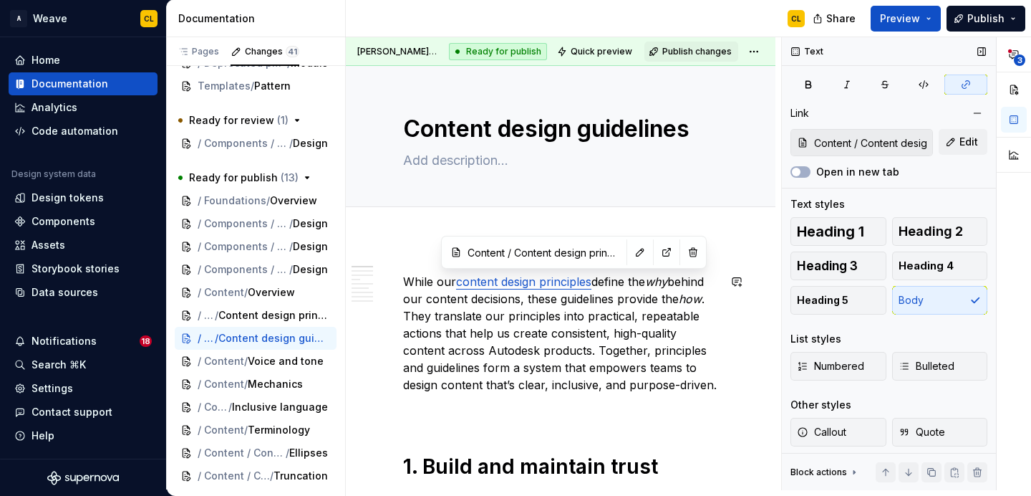
type textarea "*"
click at [973, 141] on span "Edit" at bounding box center [969, 142] width 19 height 14
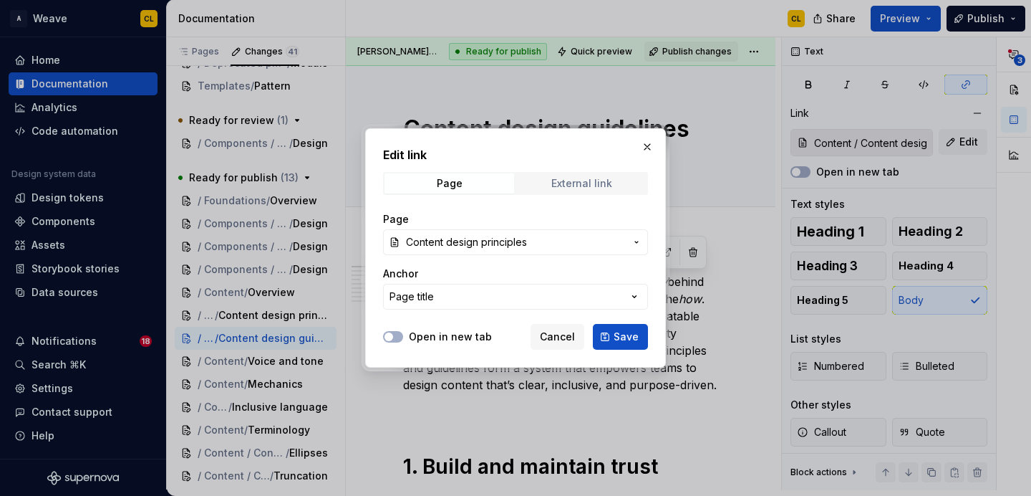
click at [570, 180] on div "External link" at bounding box center [581, 183] width 61 height 11
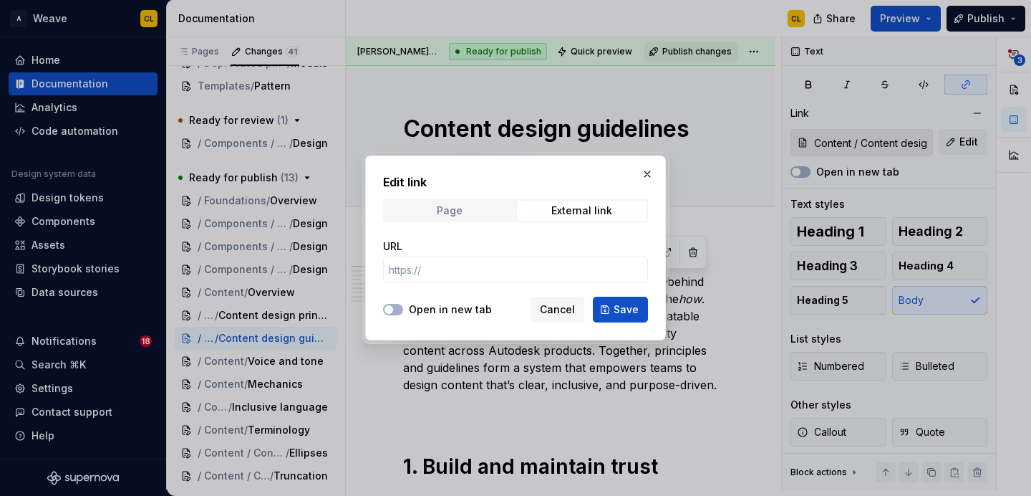
click at [454, 208] on div "Page" at bounding box center [450, 210] width 26 height 11
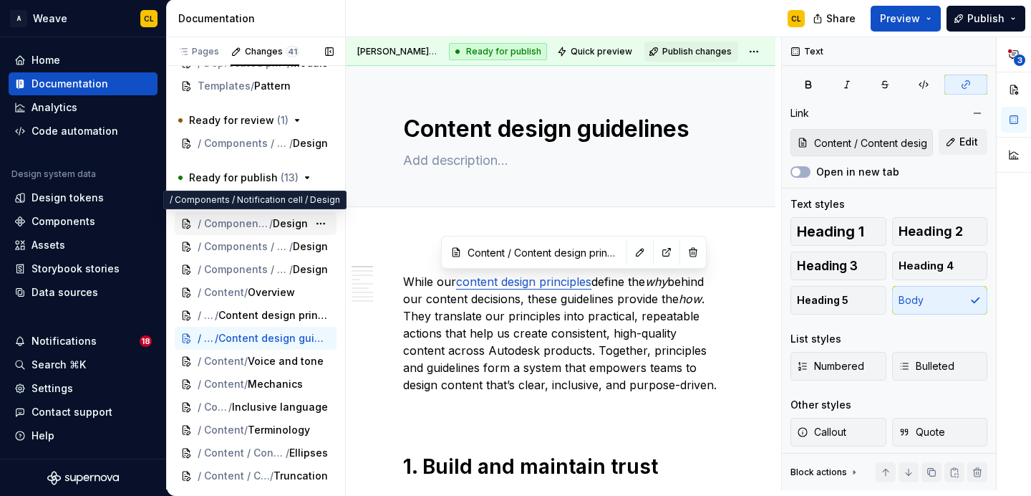
click at [271, 221] on span "/" at bounding box center [271, 223] width 4 height 14
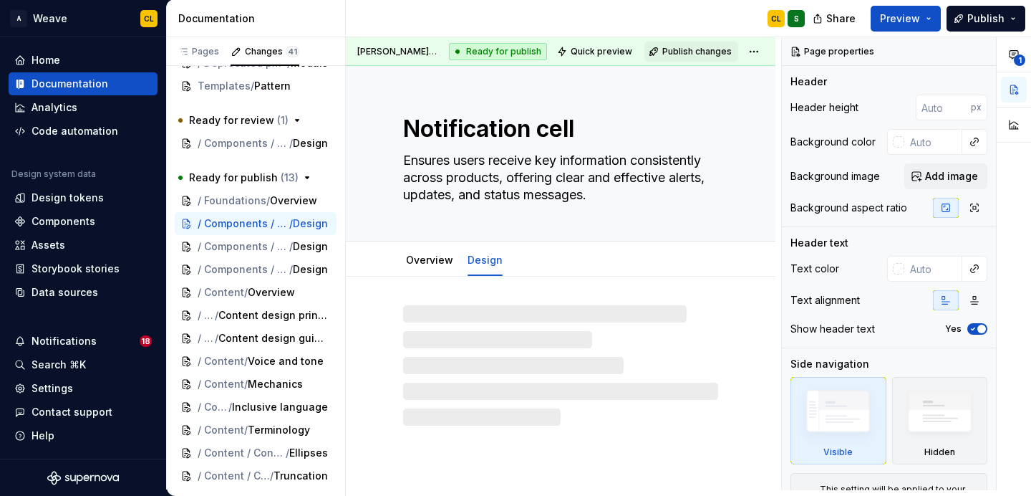
click at [733, 398] on div at bounding box center [561, 350] width 430 height 149
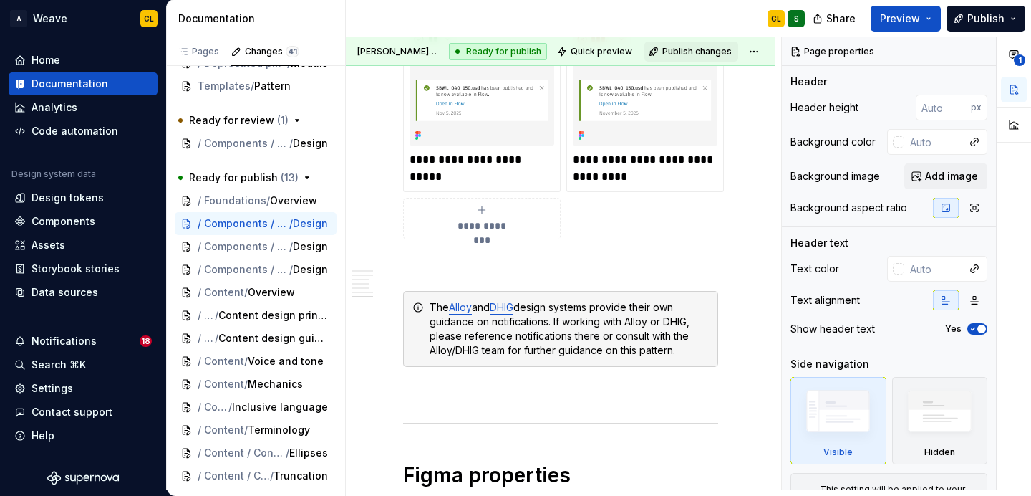
scroll to position [7363, 0]
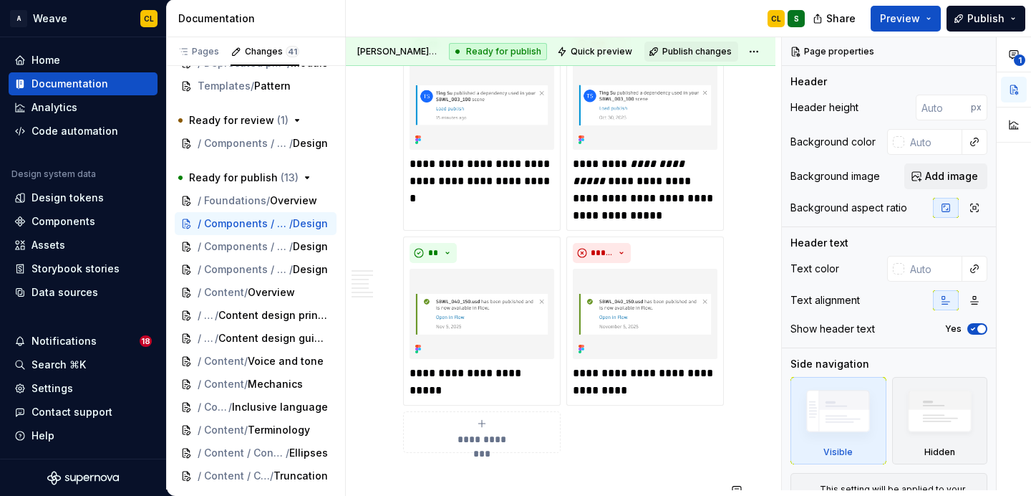
type textarea "*"
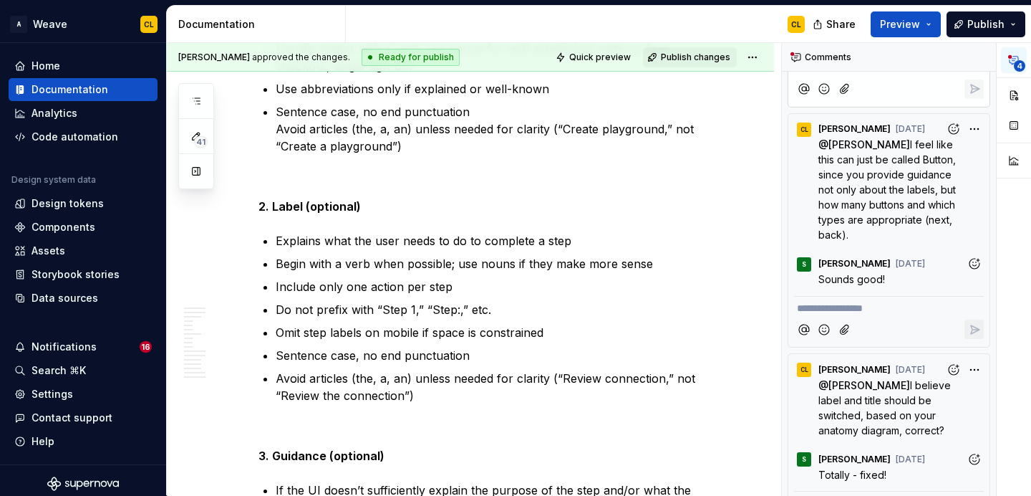
scroll to position [7962, 0]
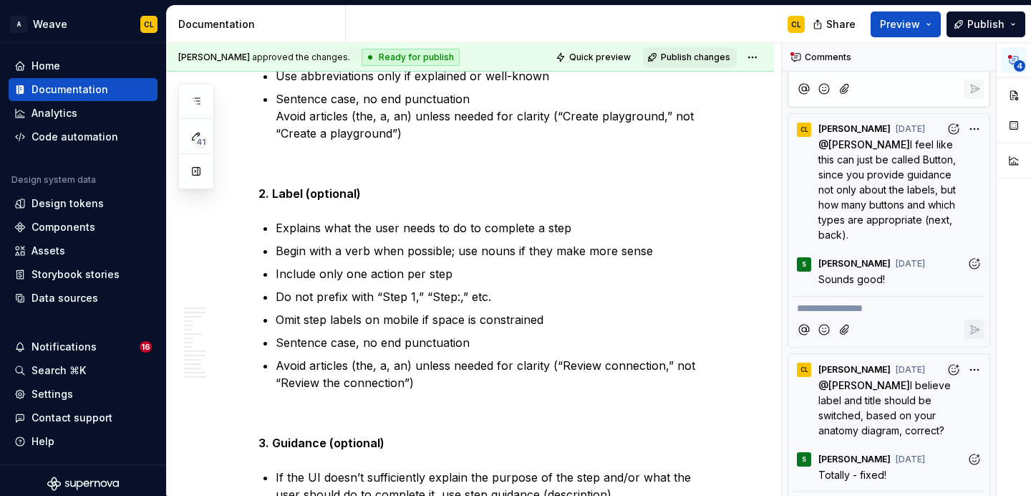
type textarea "*"
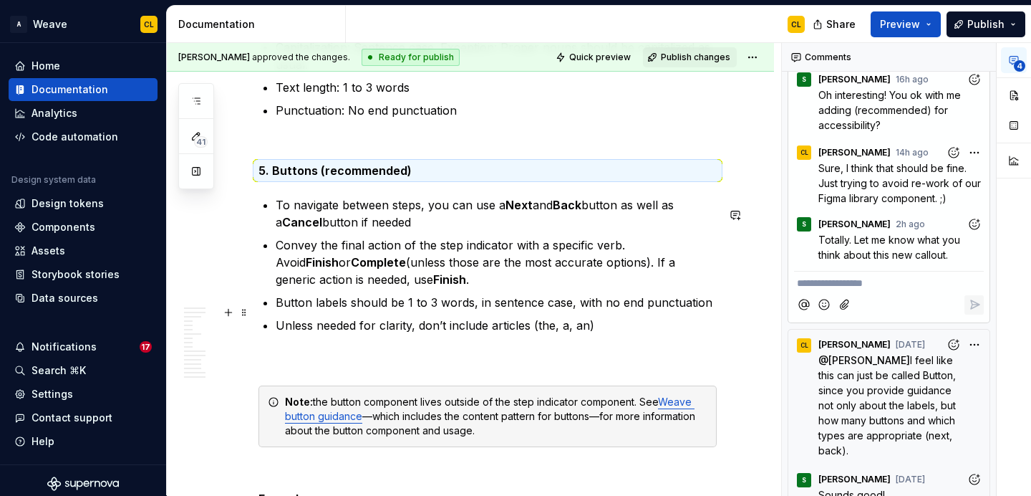
scroll to position [8662, 0]
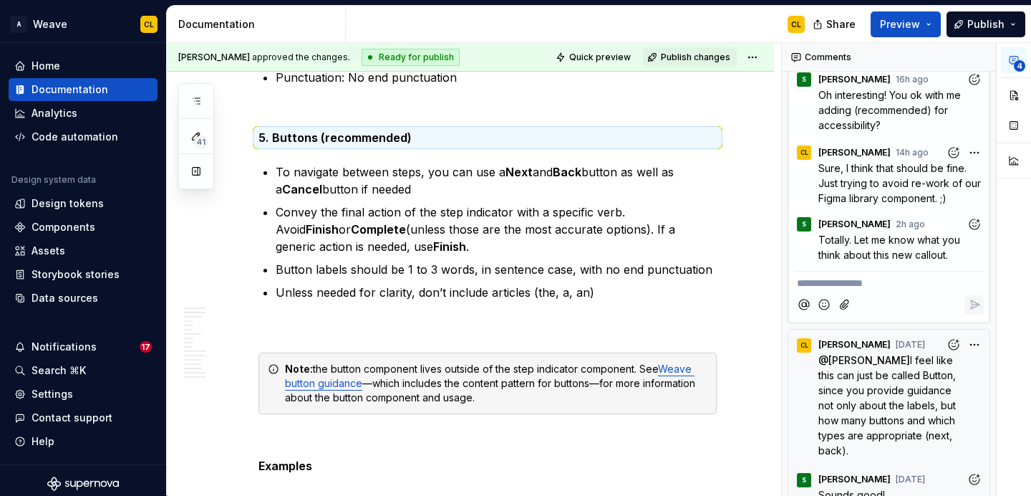
click at [857, 291] on div "**********" at bounding box center [889, 281] width 190 height 20
click at [975, 312] on icon "Reply" at bounding box center [975, 304] width 14 height 14
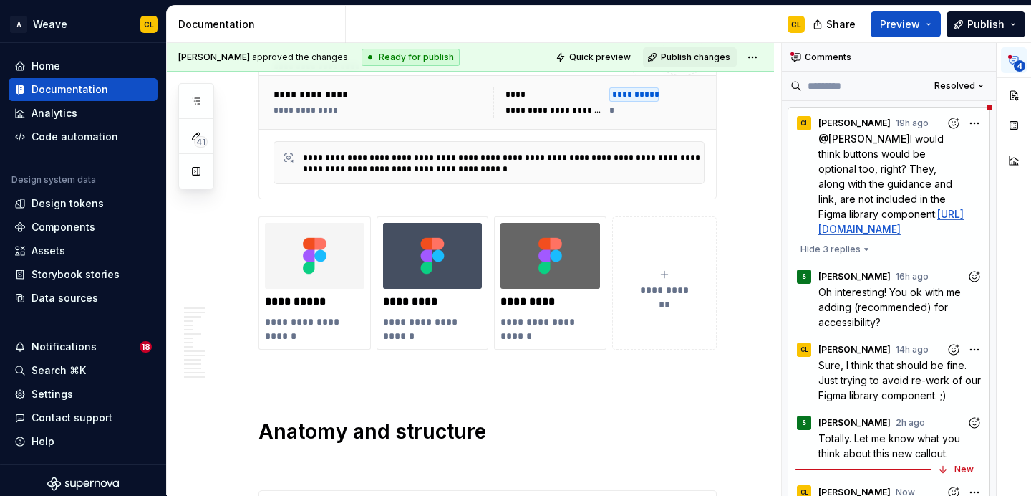
scroll to position [0, 0]
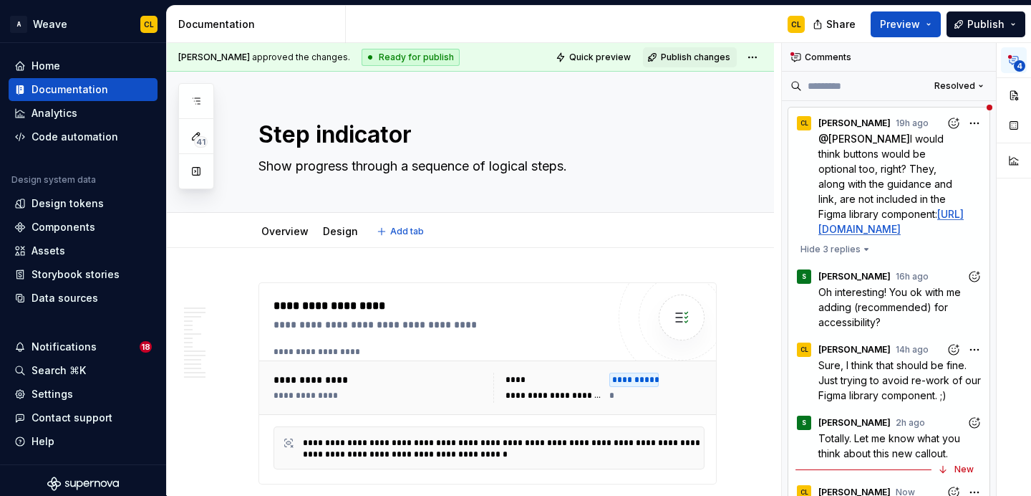
type textarea "*"
